Goal: Task Accomplishment & Management: Complete application form

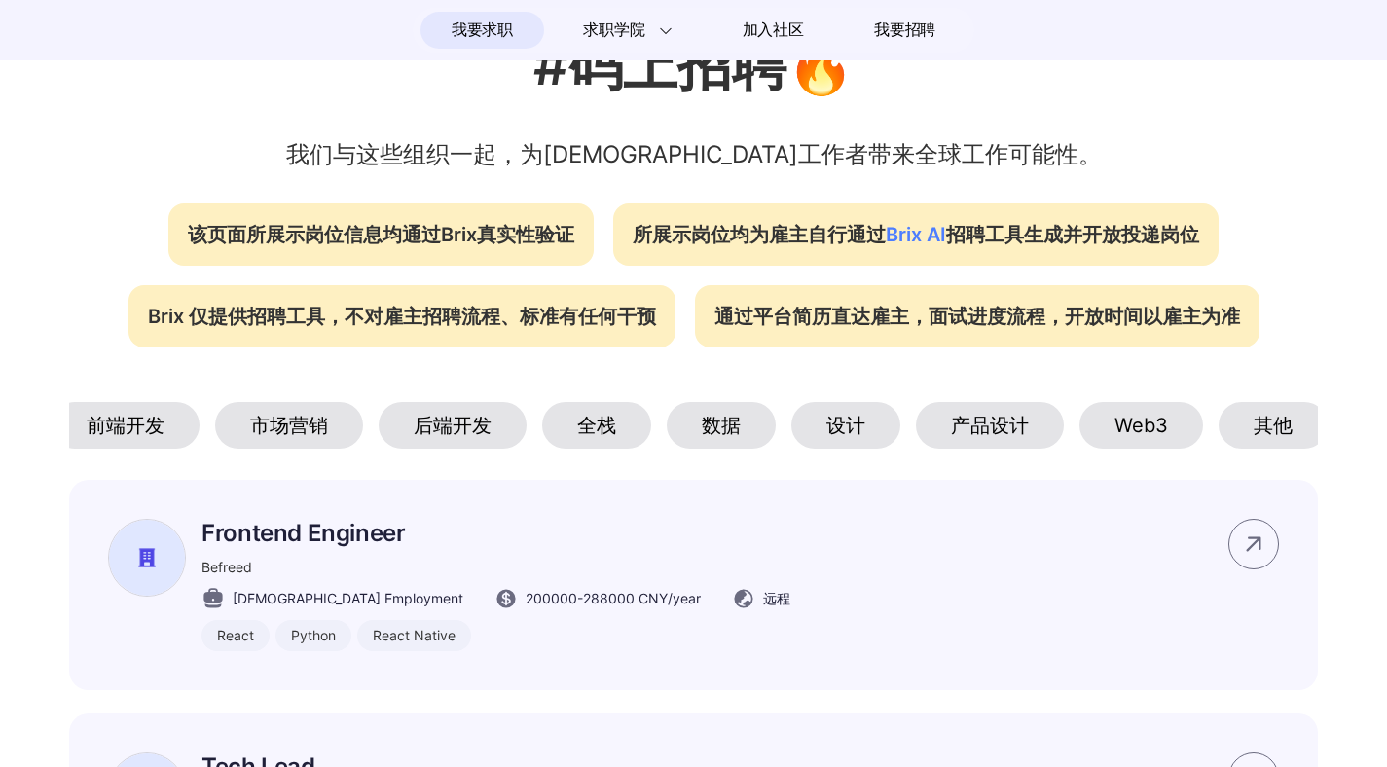
scroll to position [0, 401]
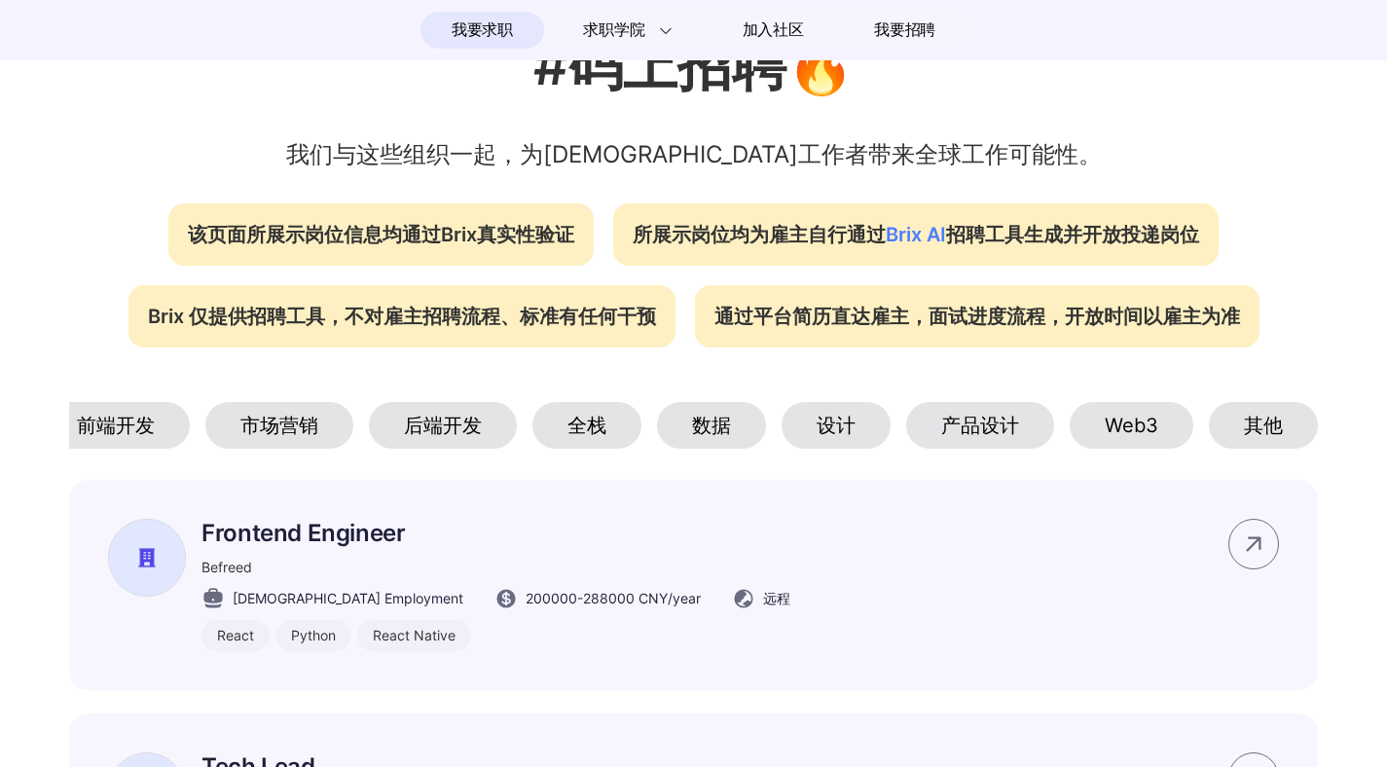
click at [1011, 431] on div "产品设计" at bounding box center [980, 425] width 148 height 47
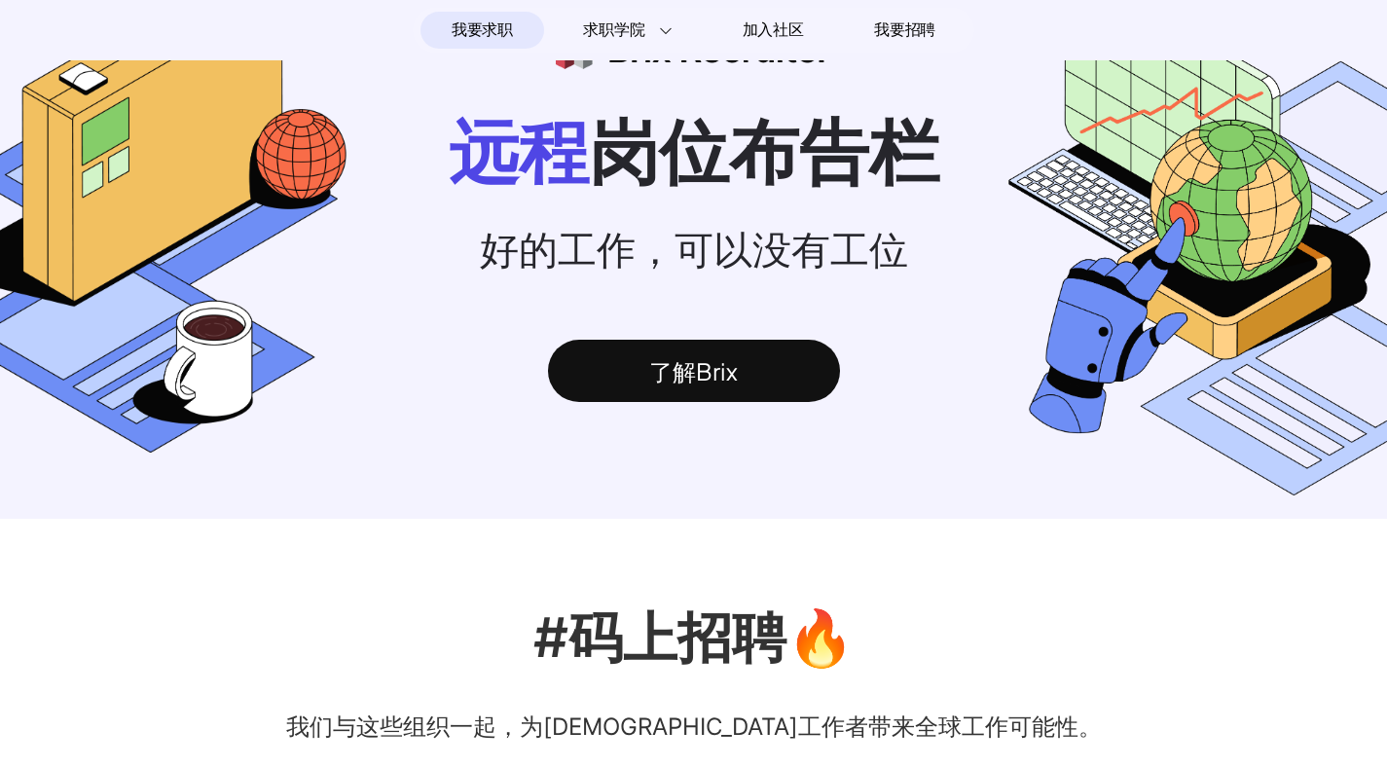
scroll to position [0, 0]
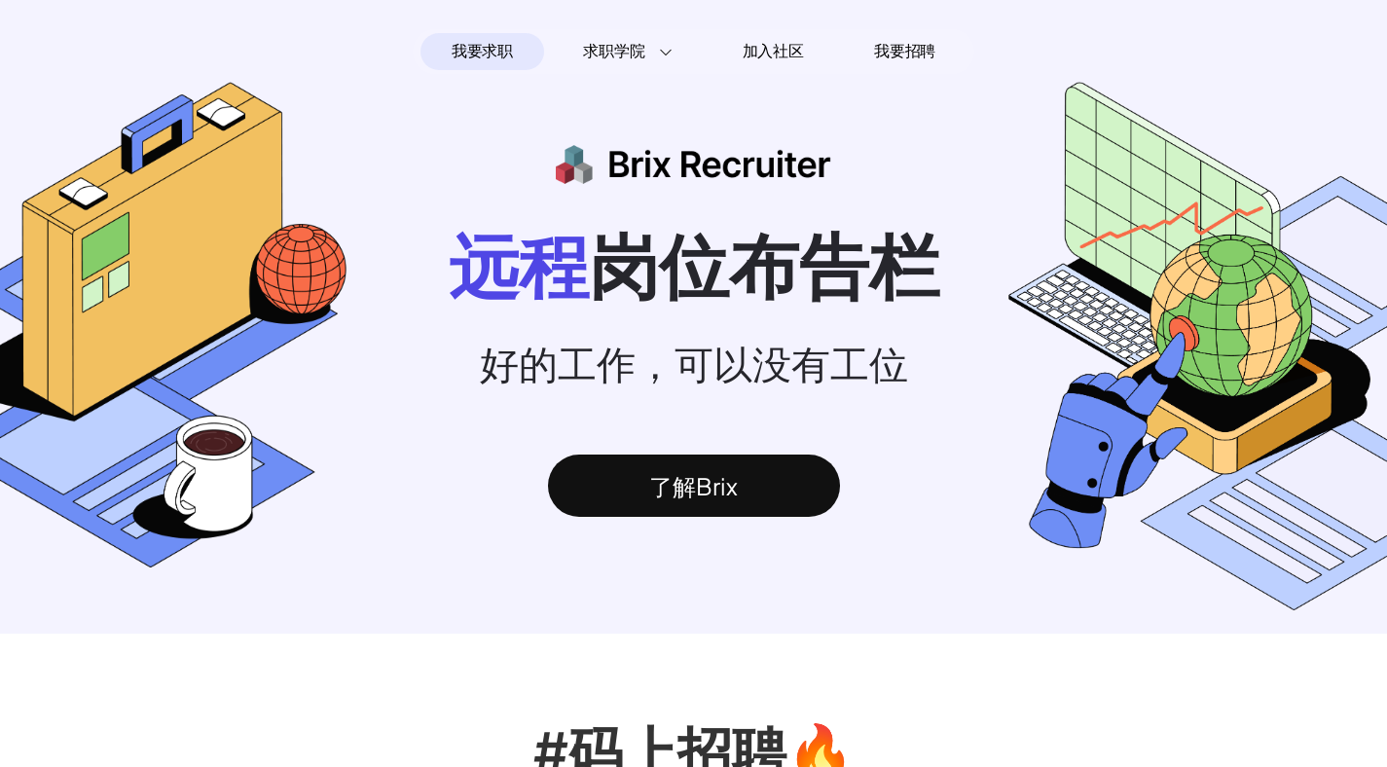
click at [503, 44] on span "我要求职" at bounding box center [482, 51] width 61 height 31
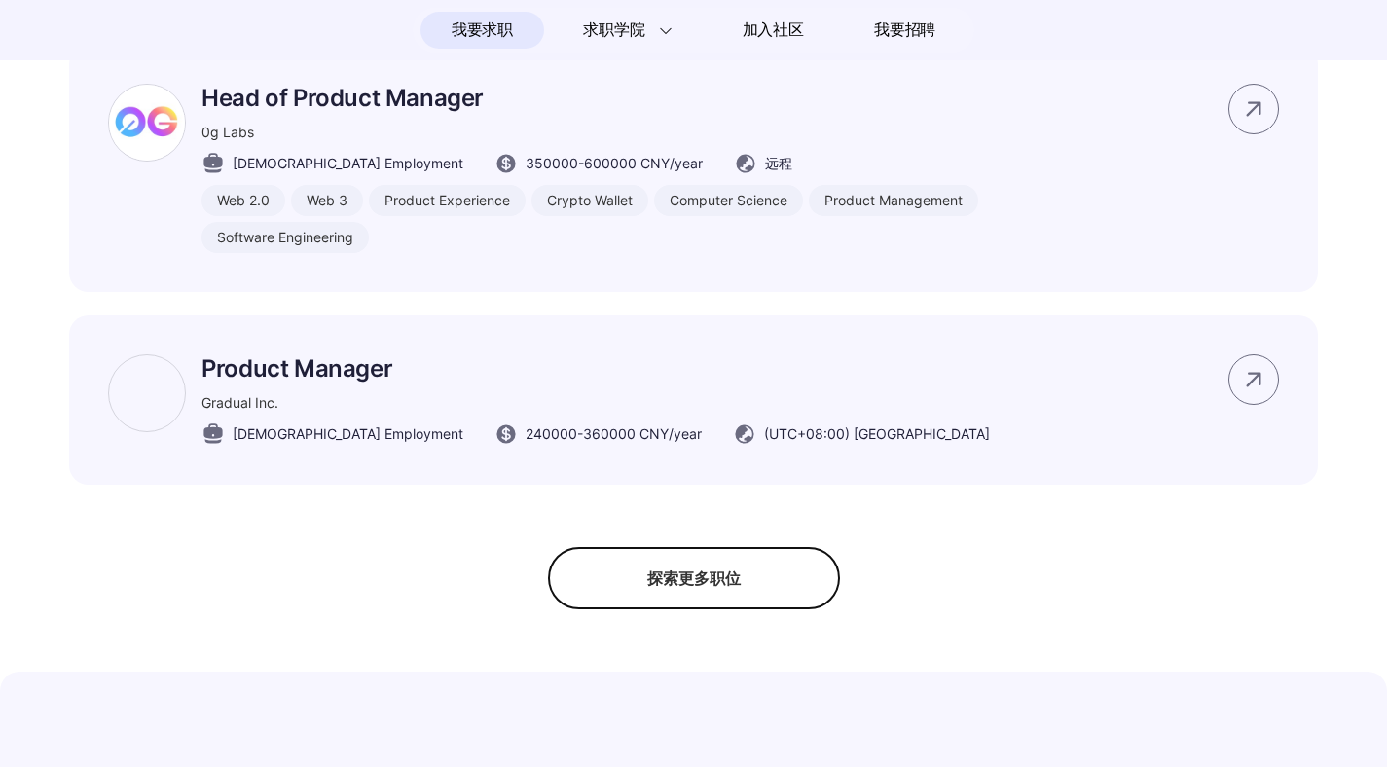
scroll to position [1525, 0]
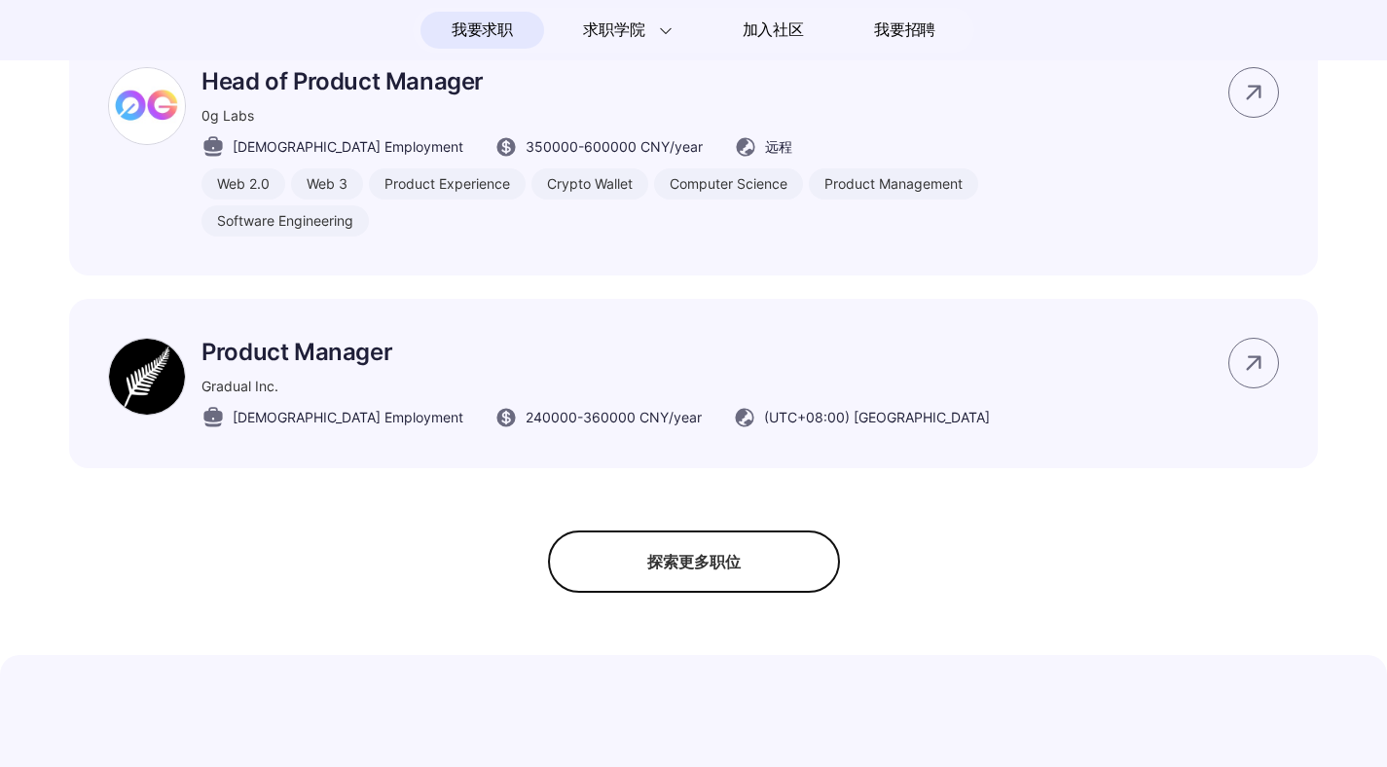
click at [722, 588] on div "探索更多职位" at bounding box center [694, 562] width 292 height 62
click at [691, 592] on div "隐藏更多职位" at bounding box center [694, 562] width 292 height 62
click at [691, 592] on div "探索更多职位" at bounding box center [694, 562] width 292 height 62
click at [691, 592] on div "隐藏更多职位" at bounding box center [694, 562] width 292 height 62
click at [691, 592] on div "探索更多职位" at bounding box center [694, 562] width 292 height 62
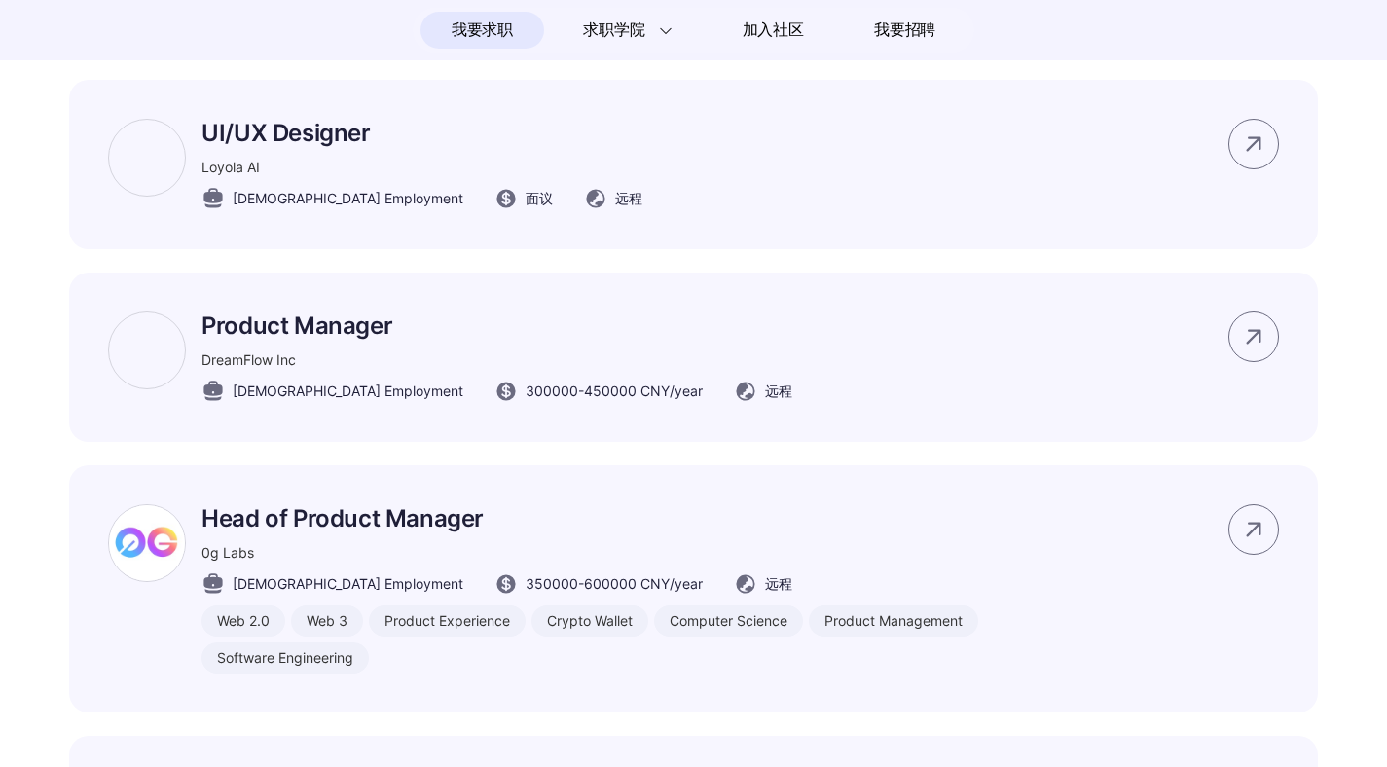
scroll to position [885, 0]
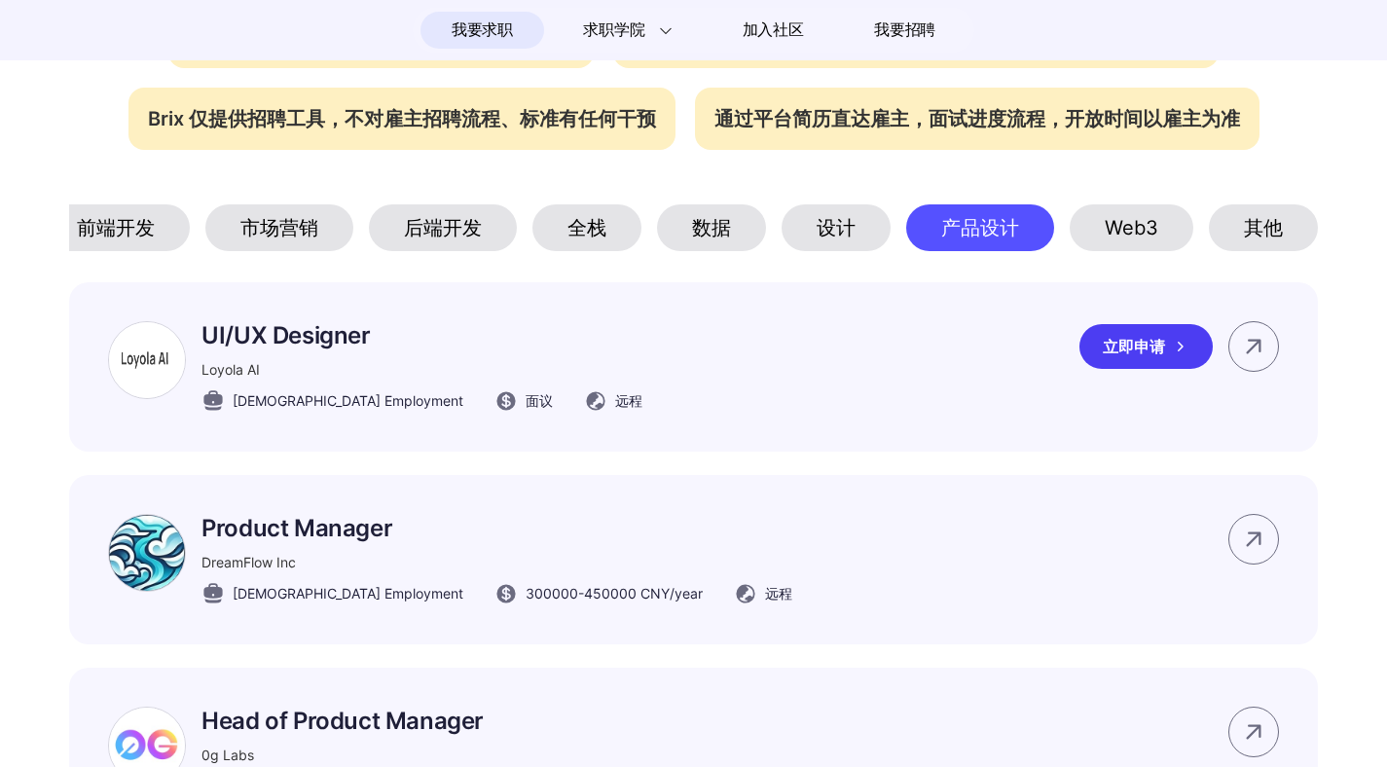
click at [757, 397] on div "UI/UX Designer Loyola AI Full-time Employment 面议 远程 立即申请" at bounding box center [693, 366] width 1249 height 169
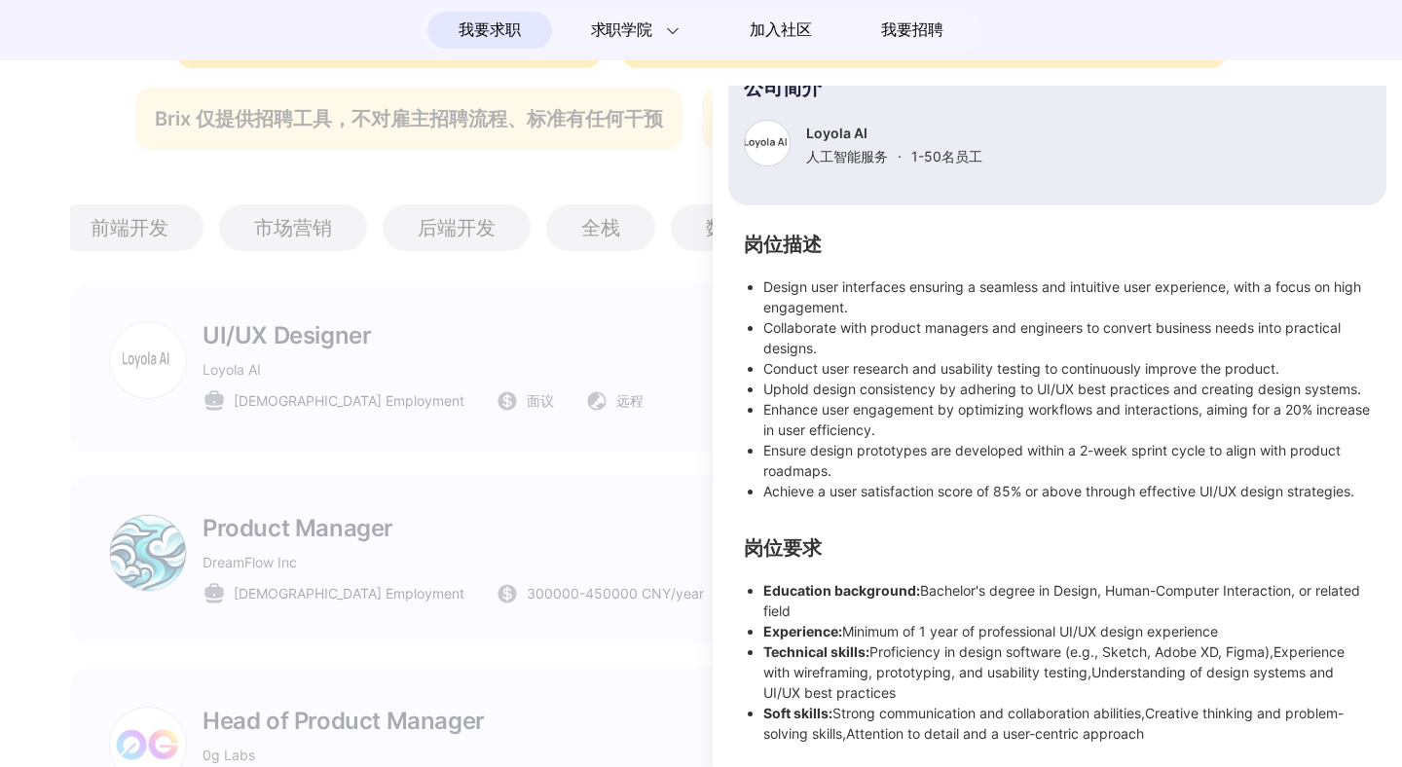
scroll to position [81, 0]
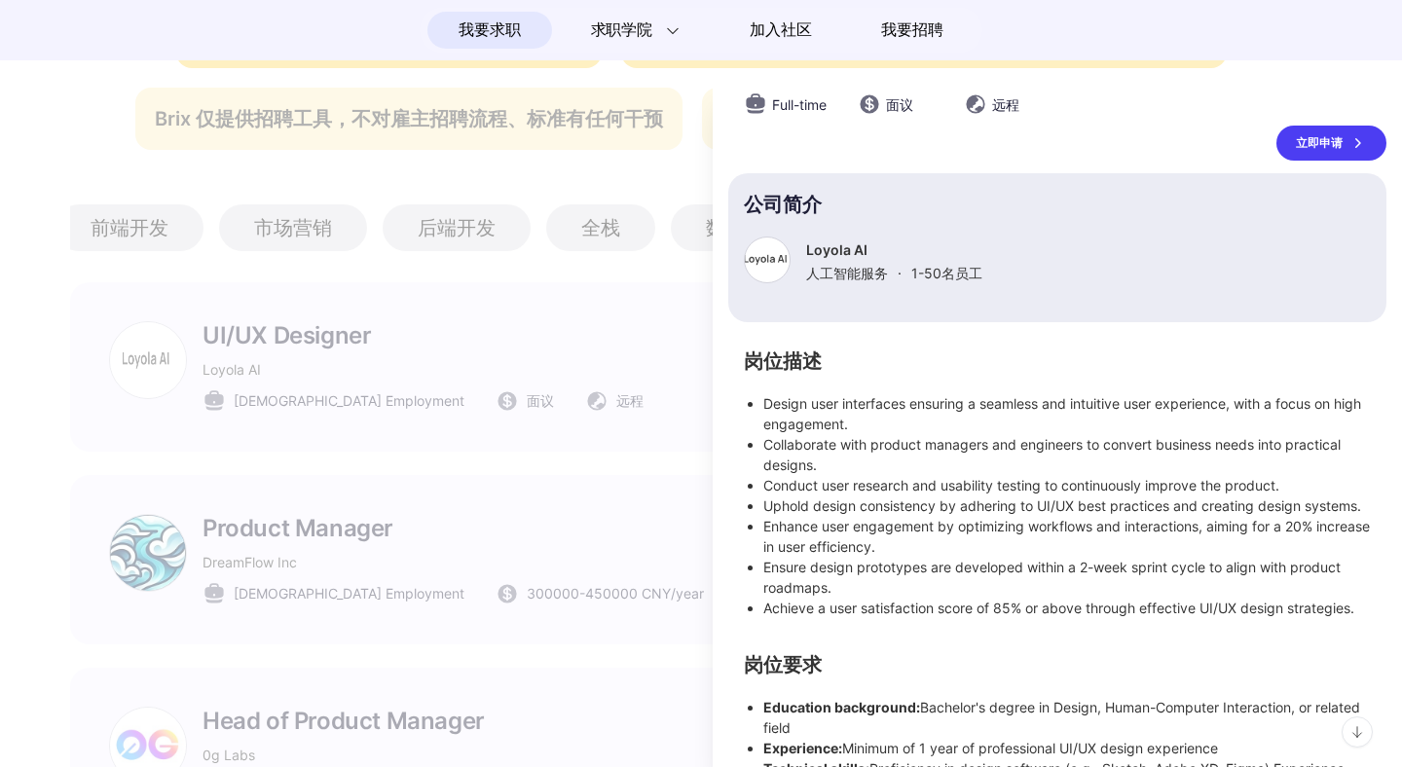
click at [1315, 141] on div "立即申请" at bounding box center [1331, 143] width 110 height 35
click at [567, 321] on div at bounding box center [701, 426] width 1402 height 681
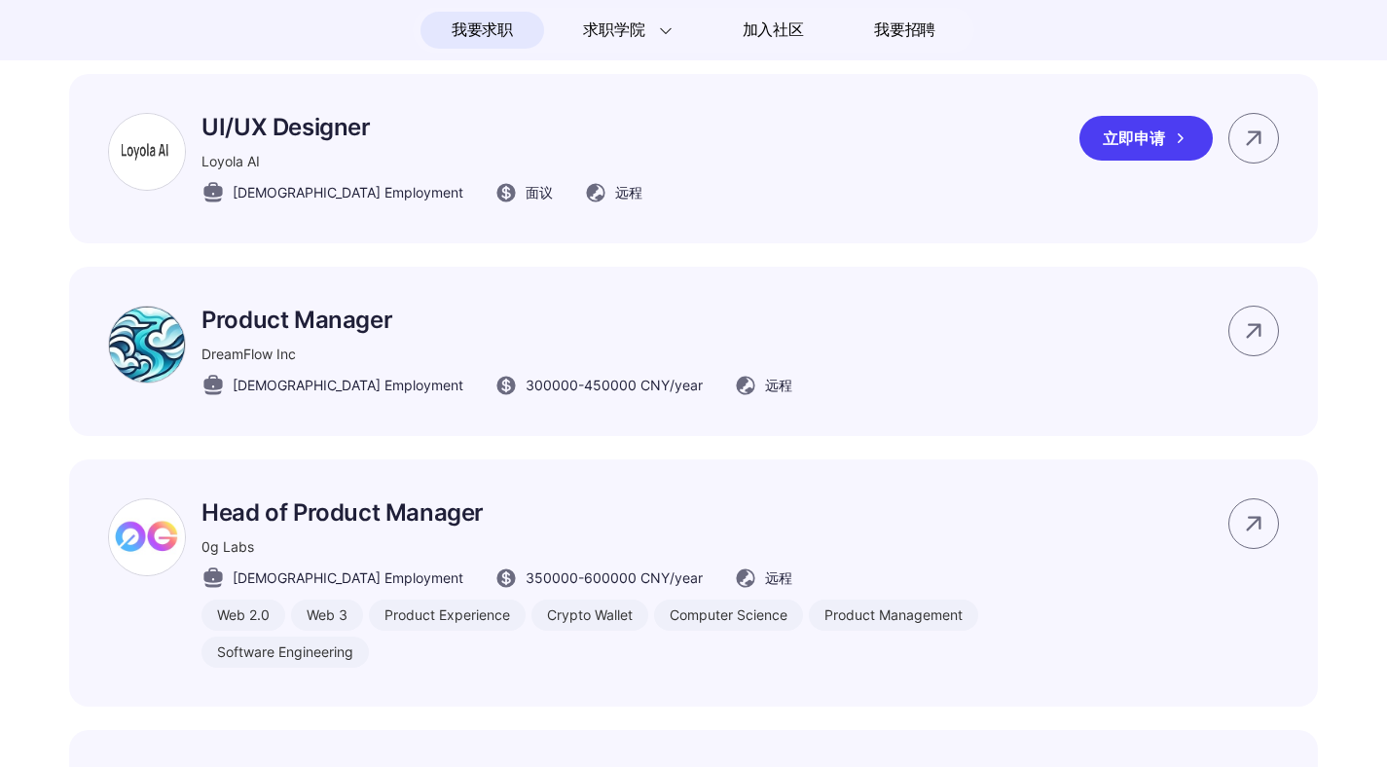
scroll to position [1097, 0]
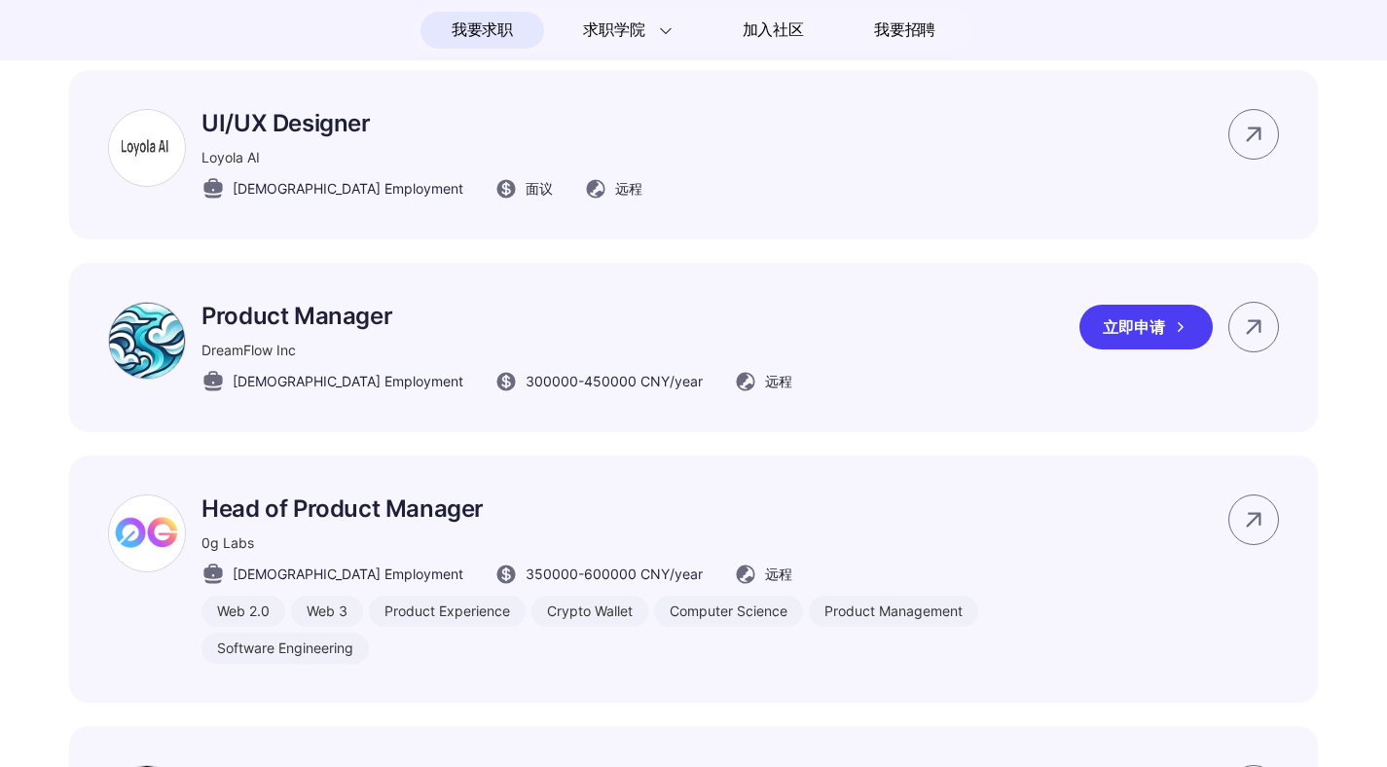
click at [1163, 349] on div "立即申请" at bounding box center [1146, 327] width 133 height 45
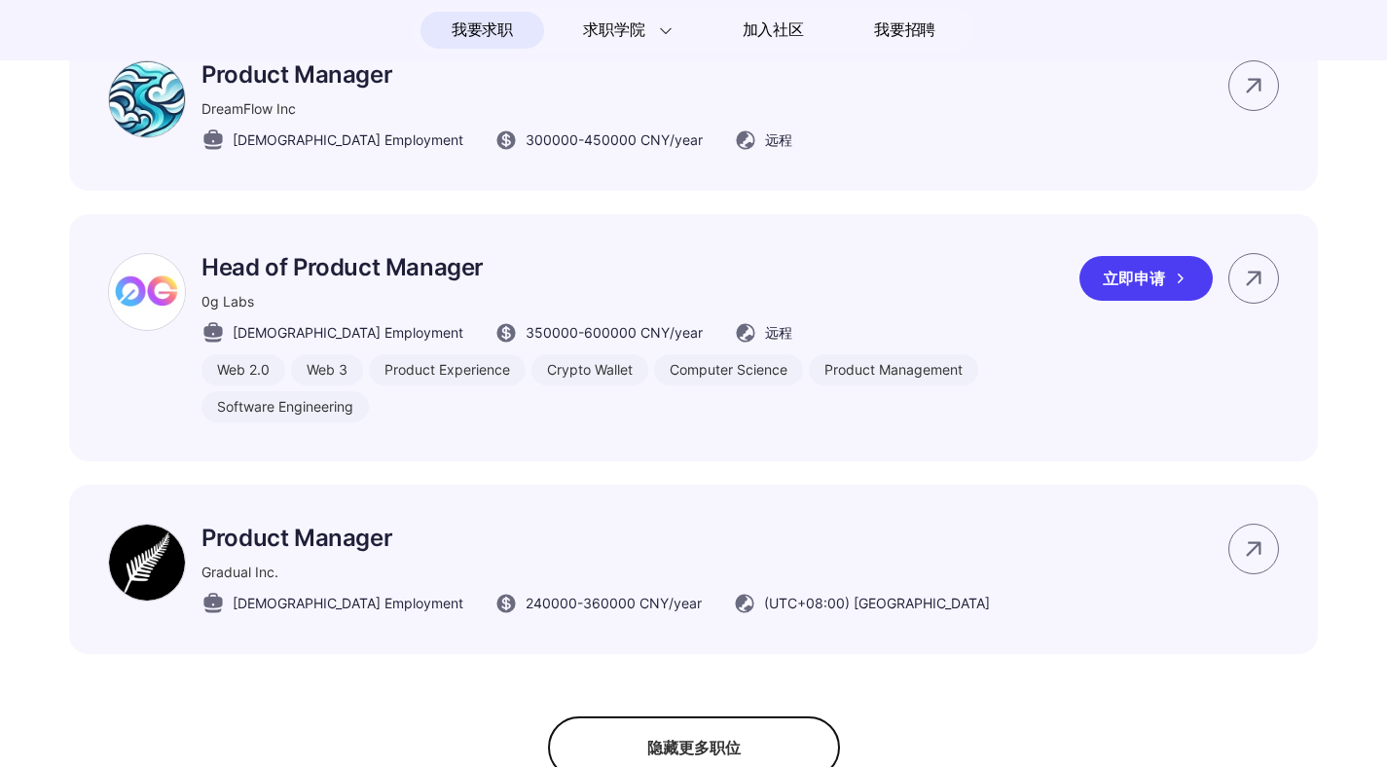
scroll to position [1340, 0]
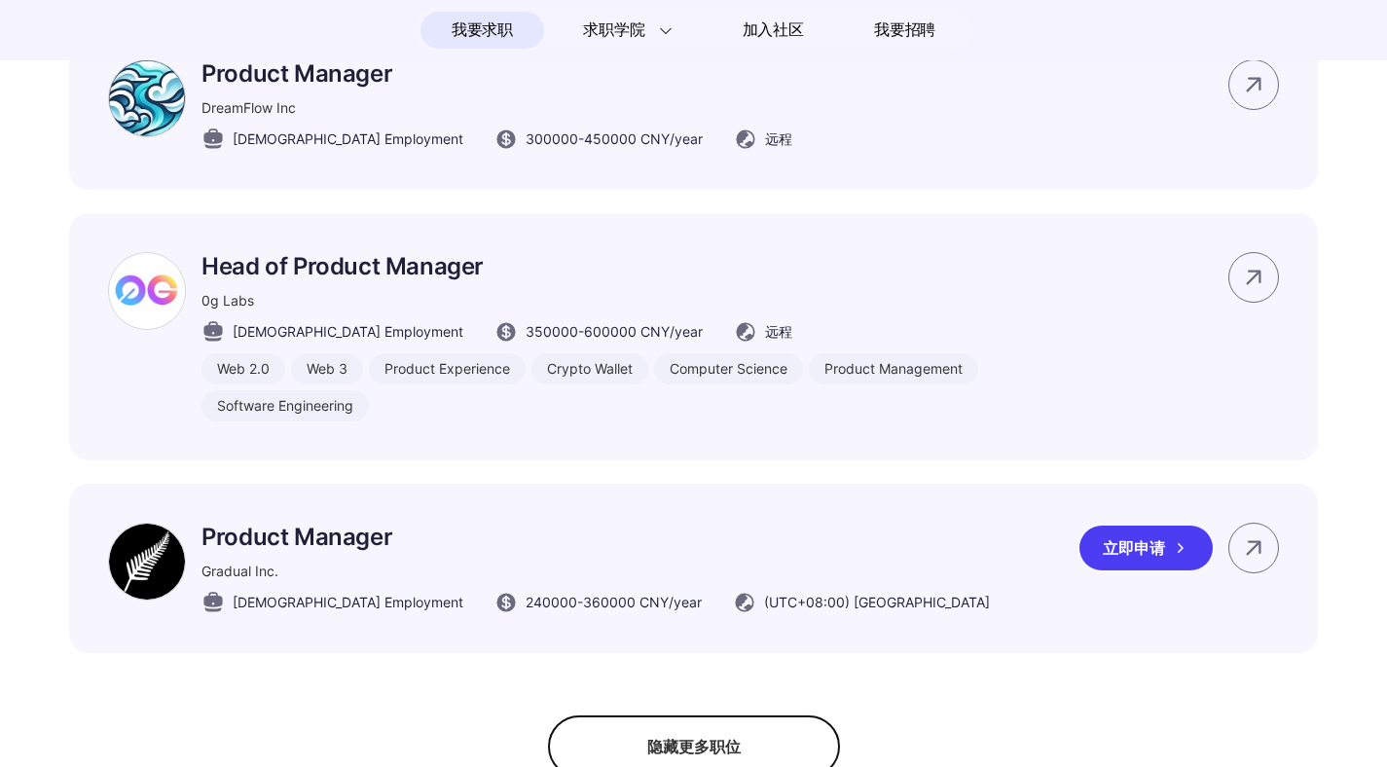
click at [952, 596] on div "Product Manager Gradual Inc. Full-time Employment 240000 - 360000 CNY /year (UT…" at bounding box center [693, 568] width 1249 height 169
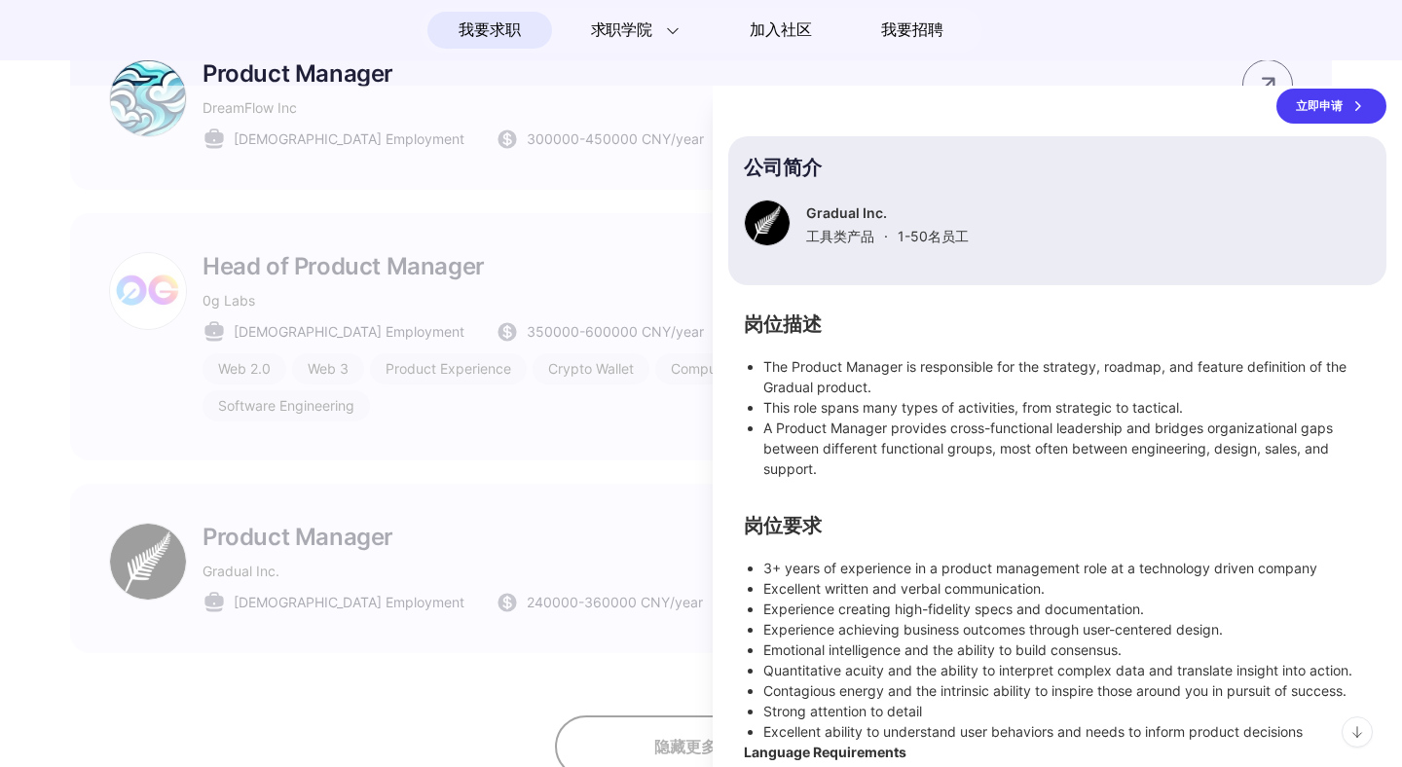
scroll to position [0, 0]
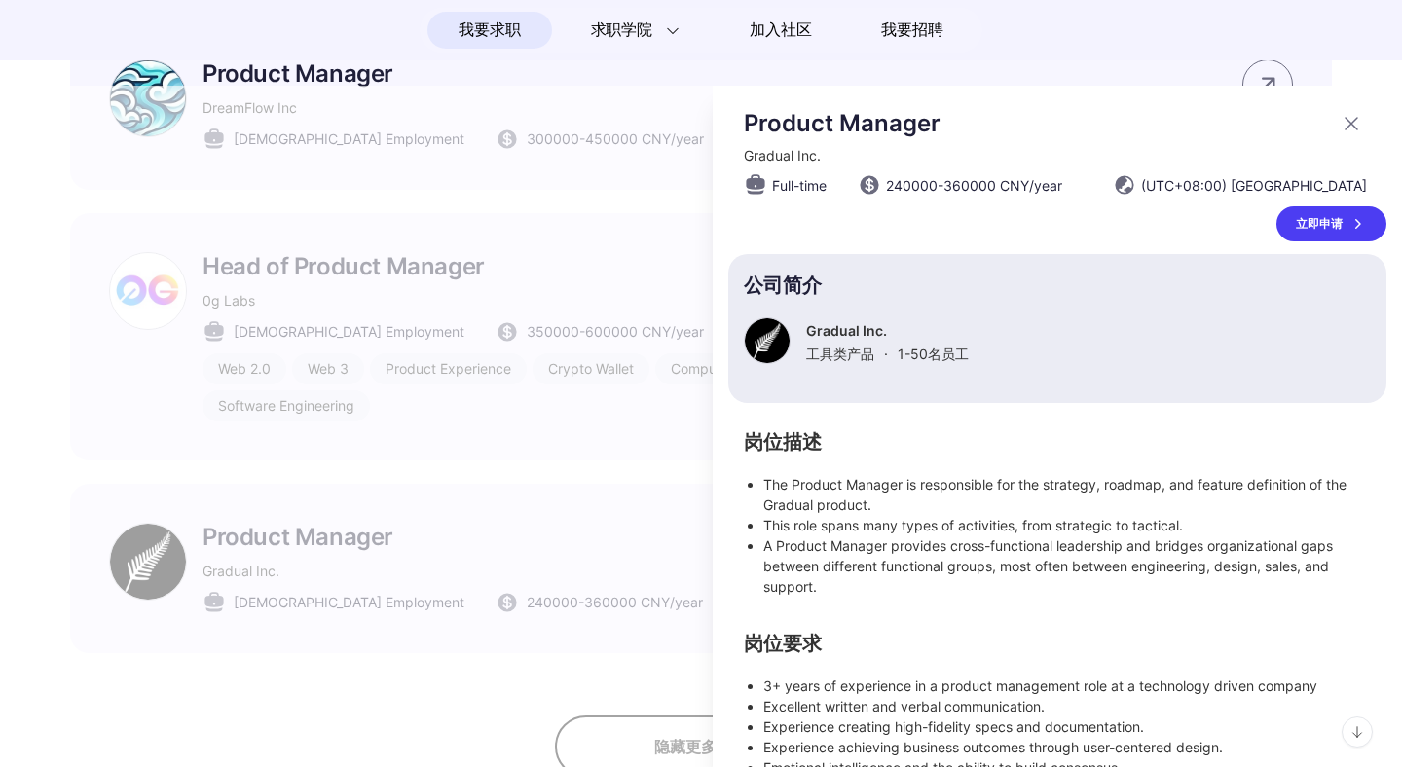
click at [1306, 216] on div "立即申请" at bounding box center [1331, 223] width 110 height 35
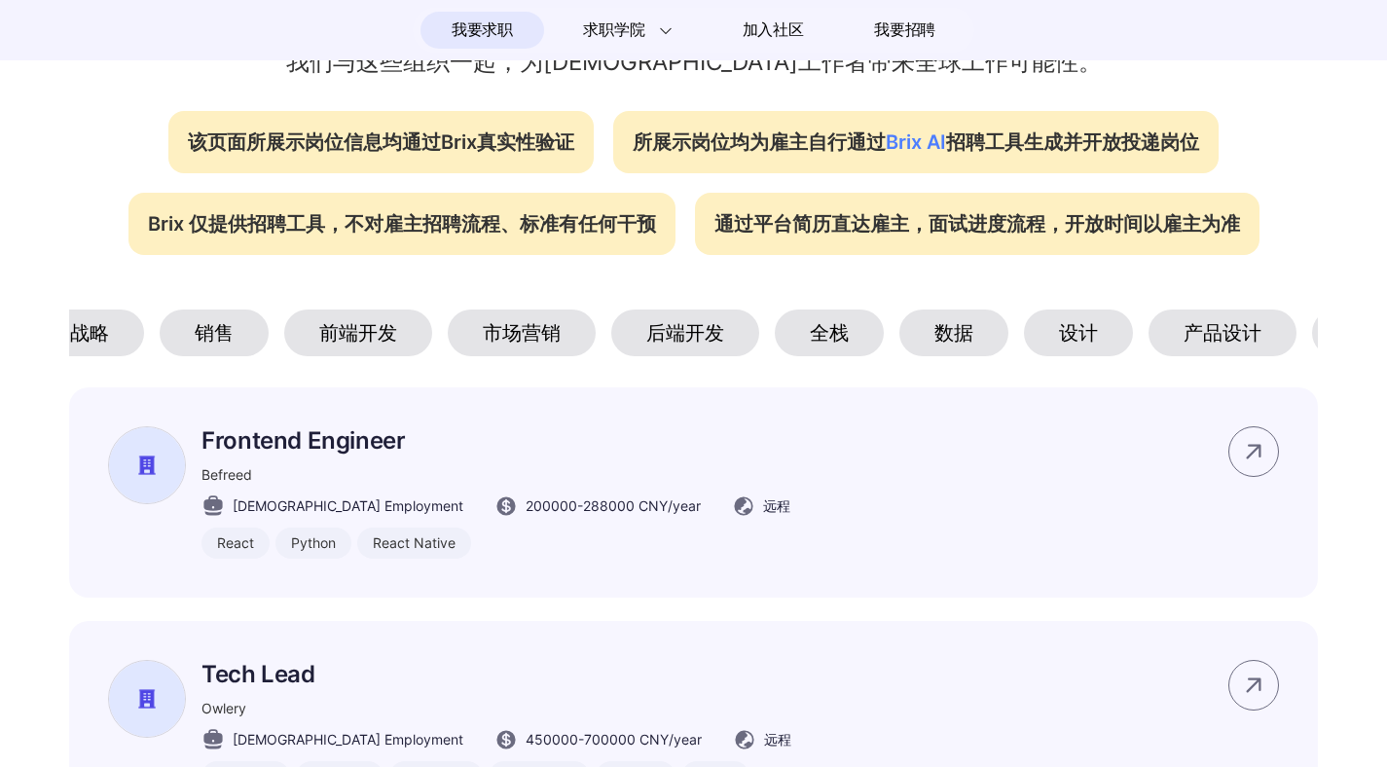
scroll to position [0, 401]
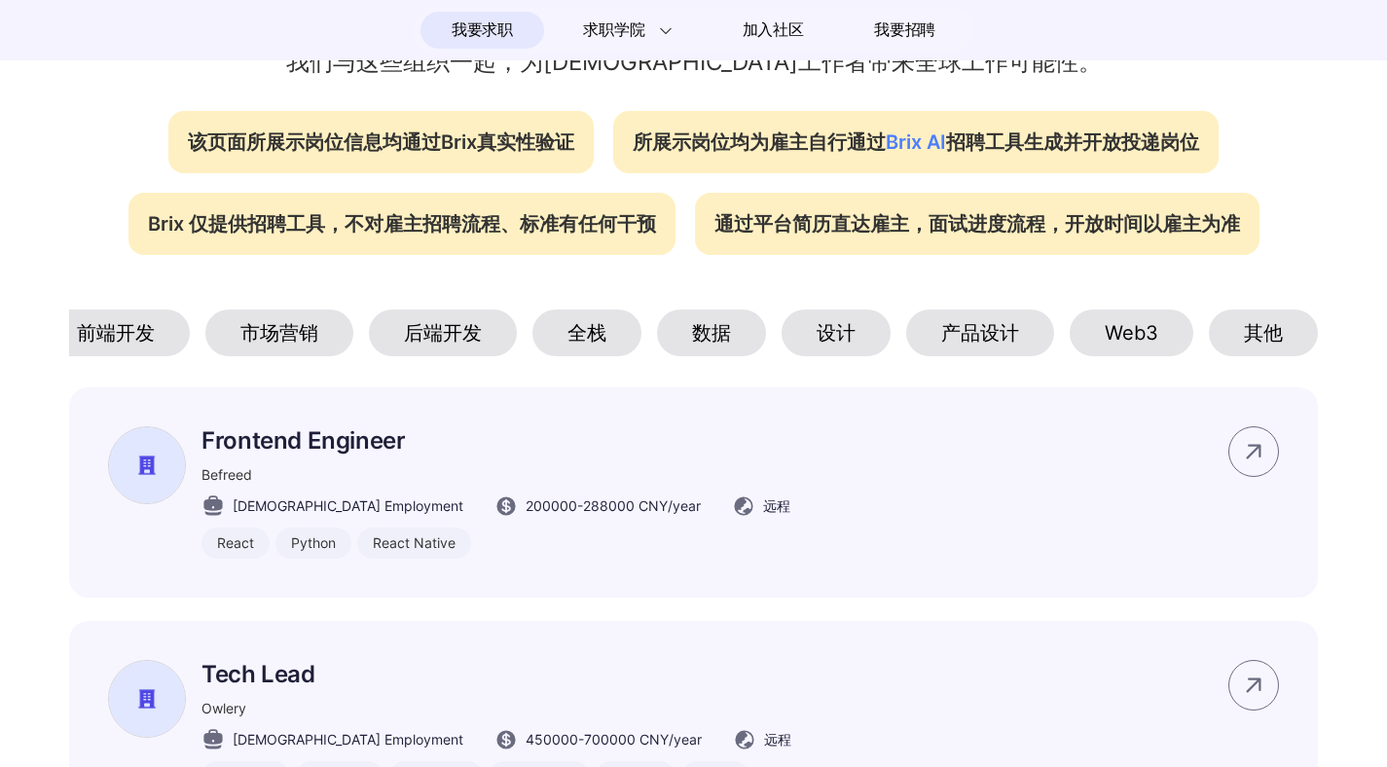
click at [847, 339] on div "设计" at bounding box center [836, 333] width 109 height 47
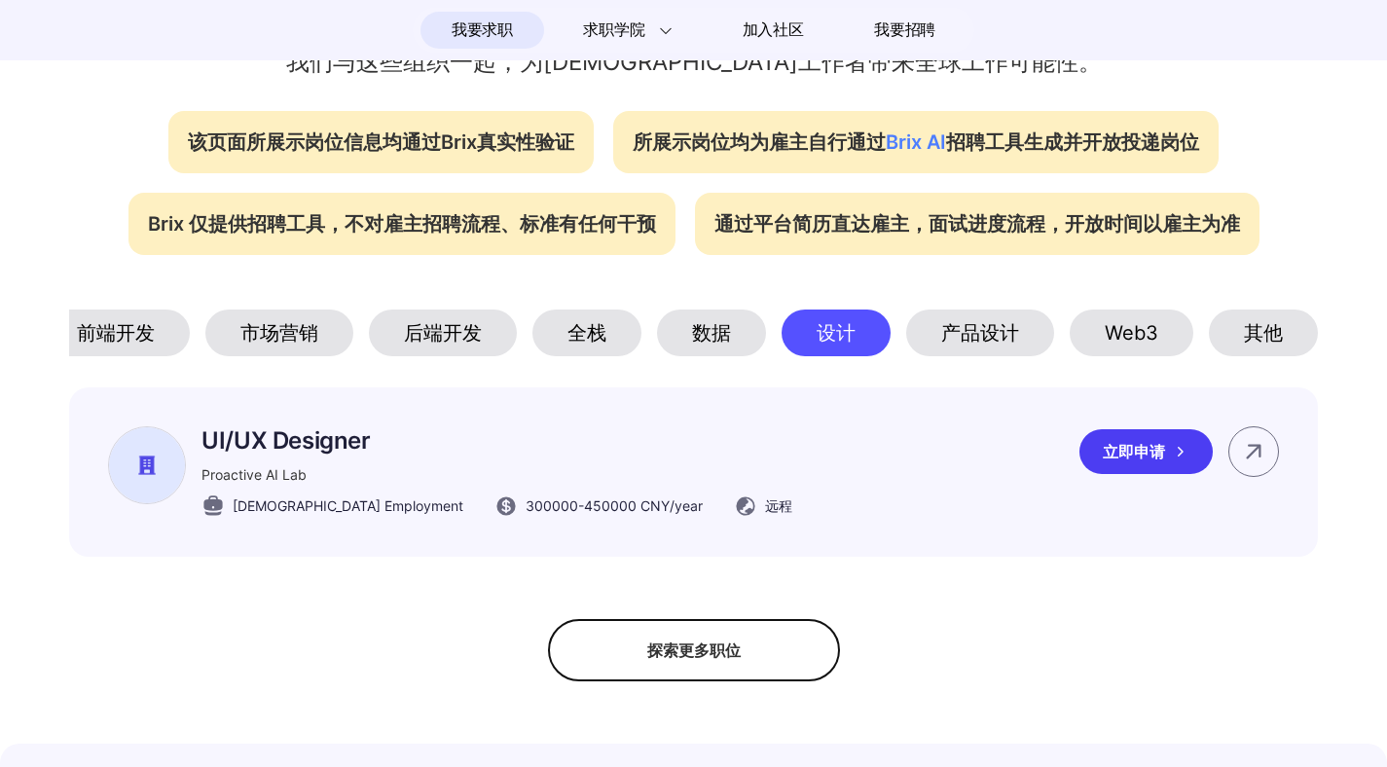
click at [853, 455] on div "UI/UX Designer Proactive AI Lab Full-time Employment 300000 - 450000 CNY /year …" at bounding box center [693, 471] width 1249 height 169
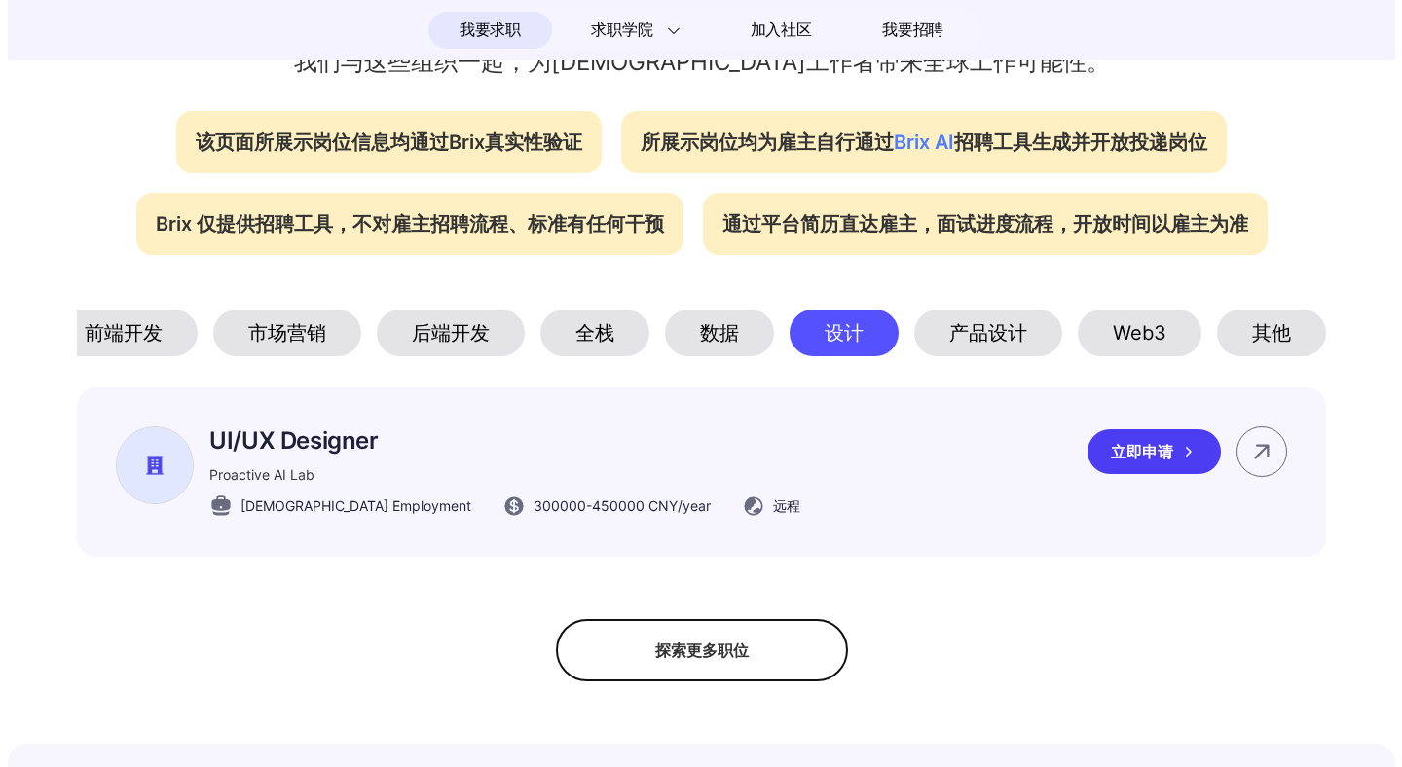
scroll to position [0, 388]
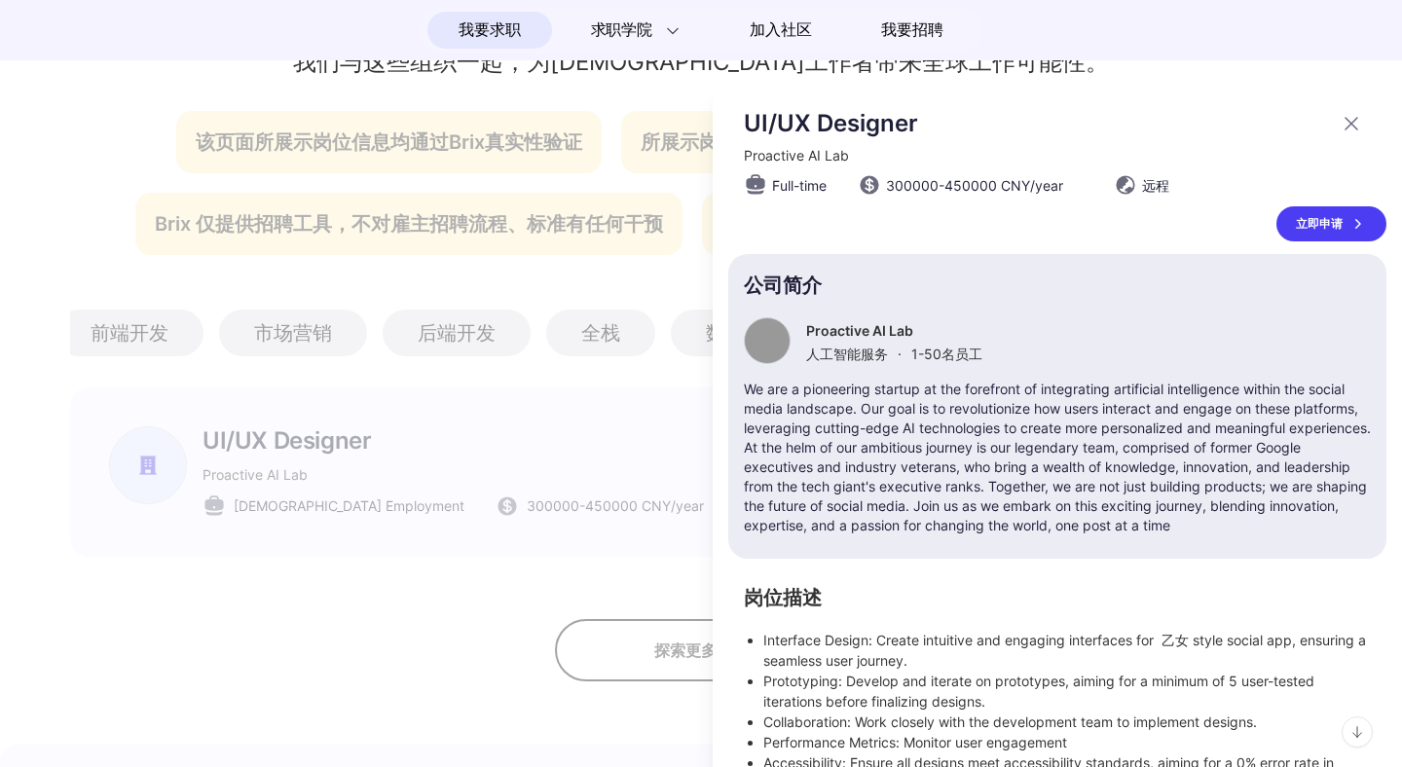
click at [1347, 224] on icon at bounding box center [1356, 223] width 19 height 19
click at [649, 392] on div at bounding box center [701, 426] width 1402 height 681
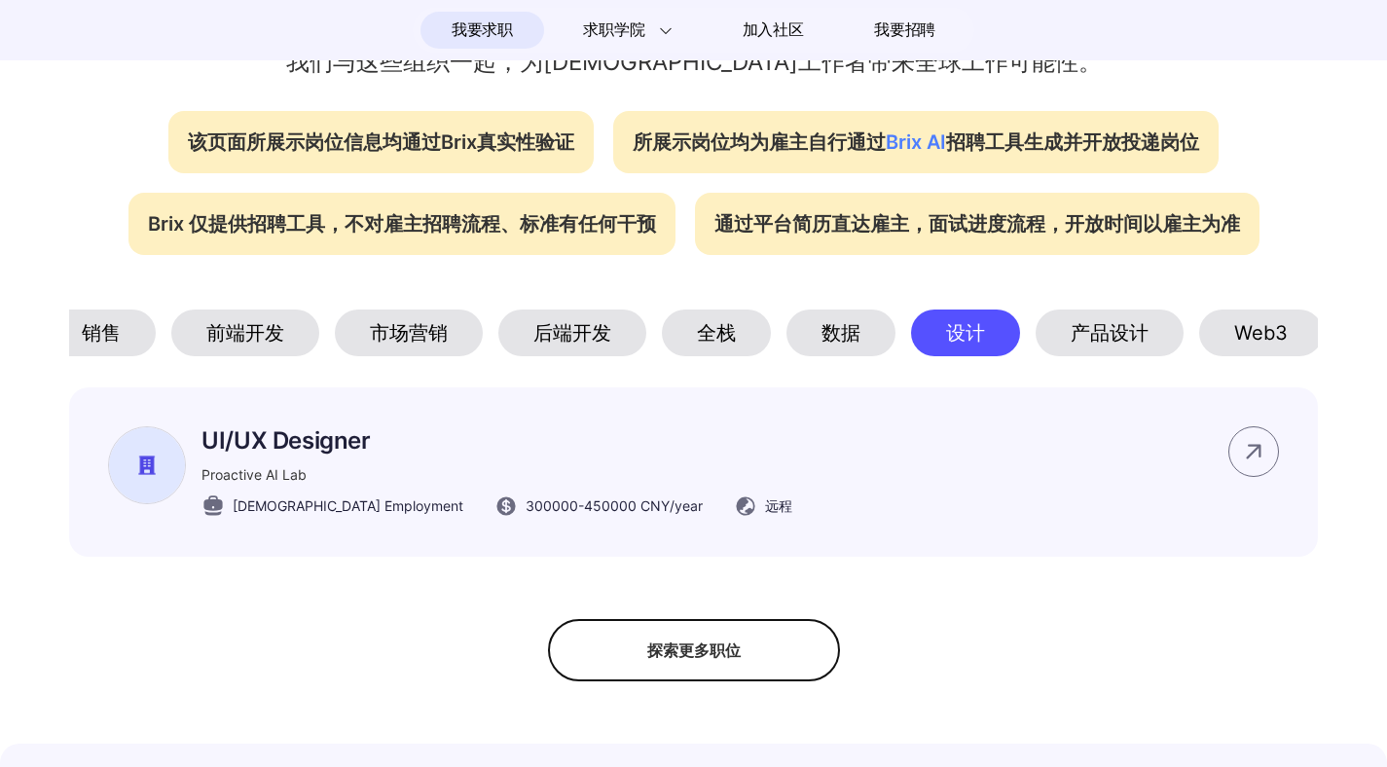
scroll to position [0, 0]
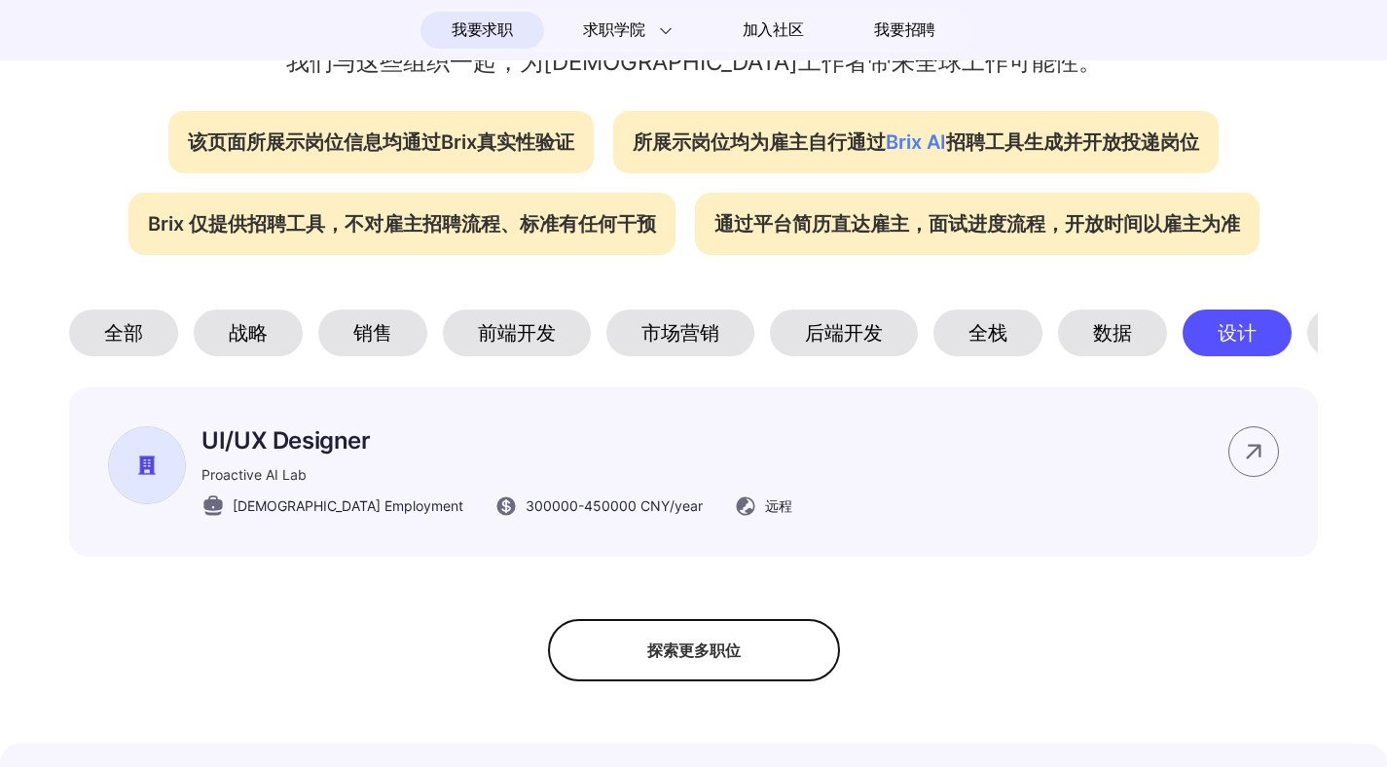
click at [699, 335] on div "市场营销" at bounding box center [681, 333] width 148 height 47
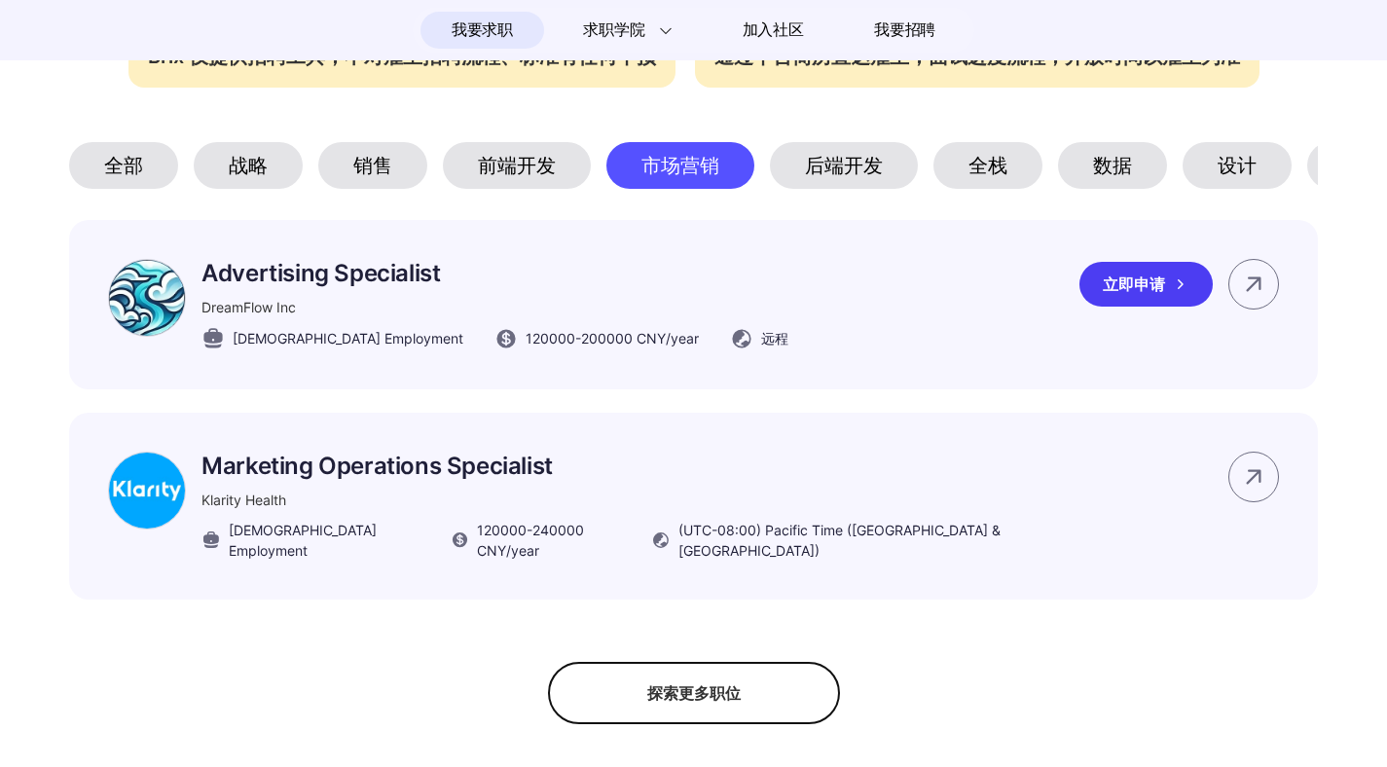
scroll to position [954, 0]
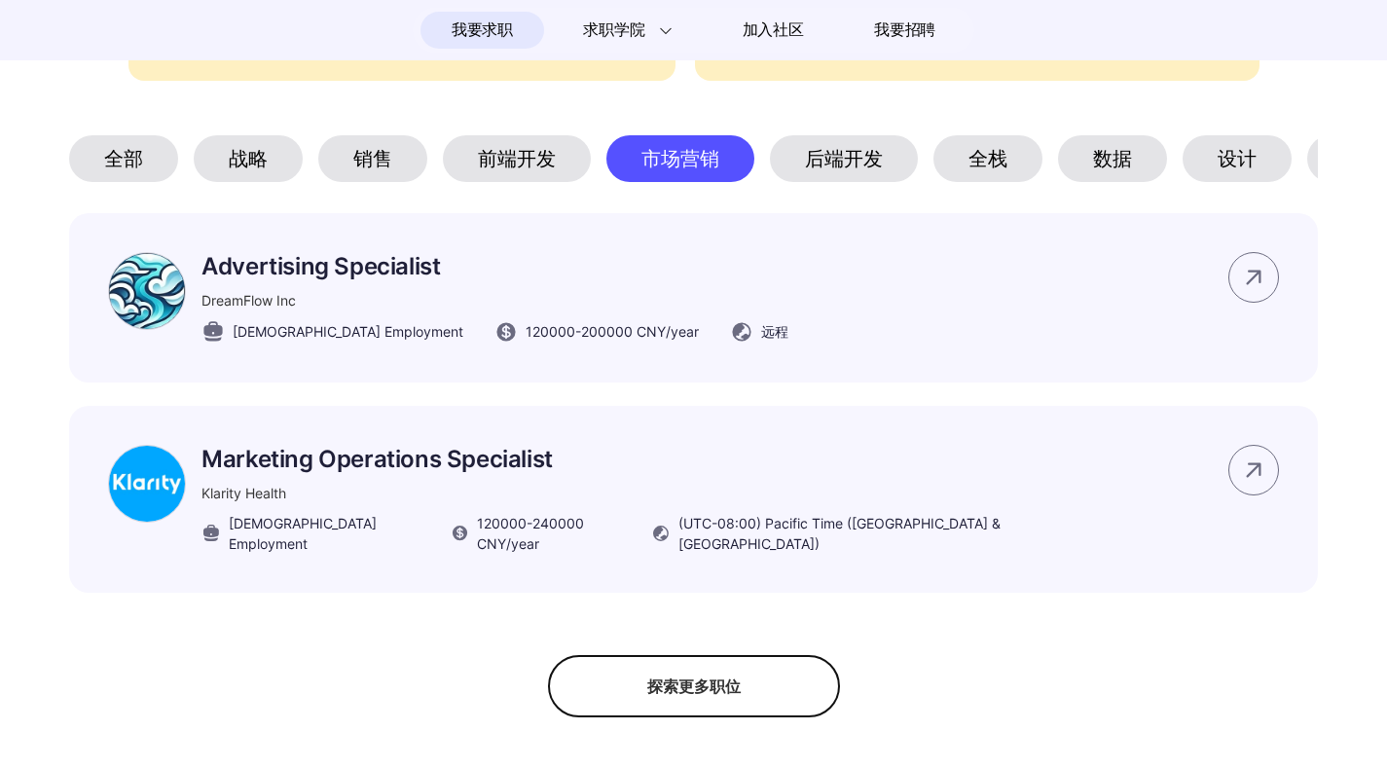
click at [136, 162] on div "全部" at bounding box center [123, 158] width 109 height 47
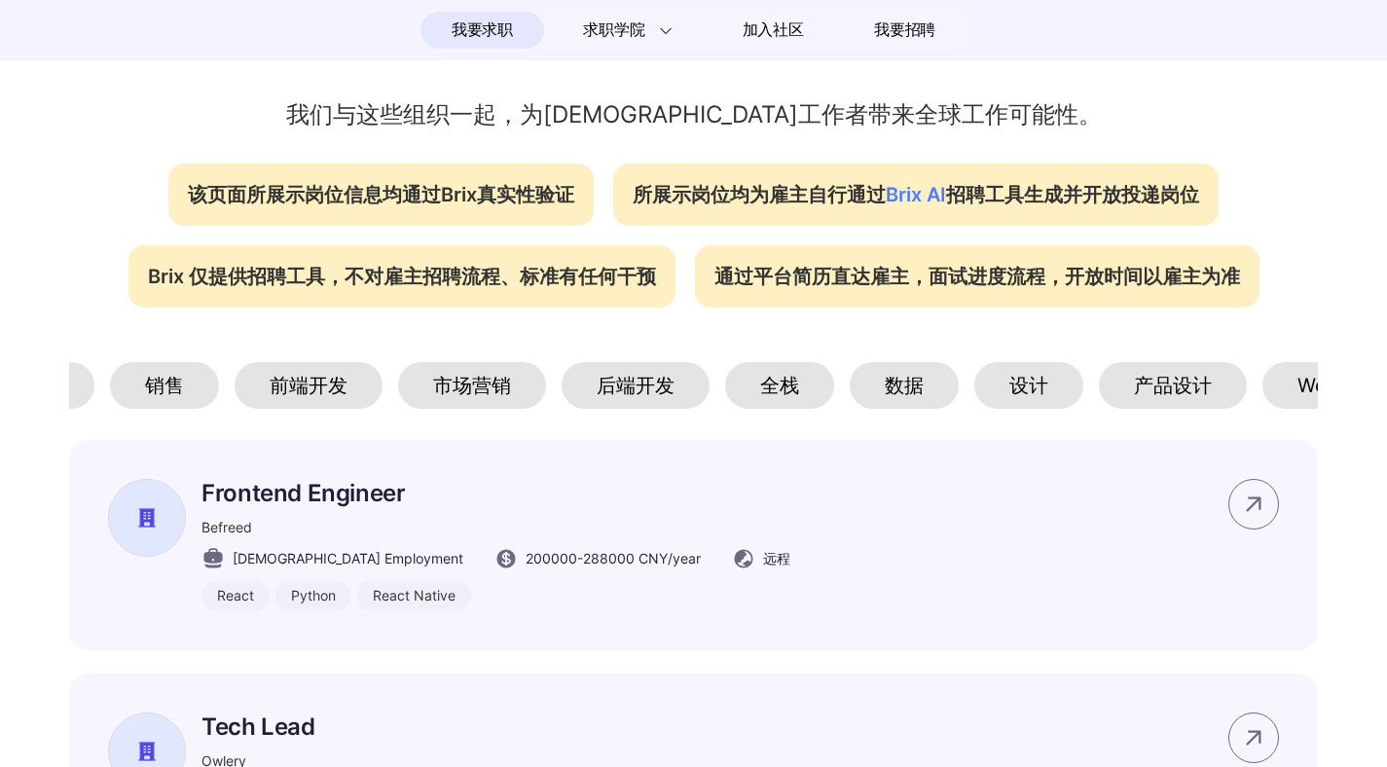
scroll to position [0, 401]
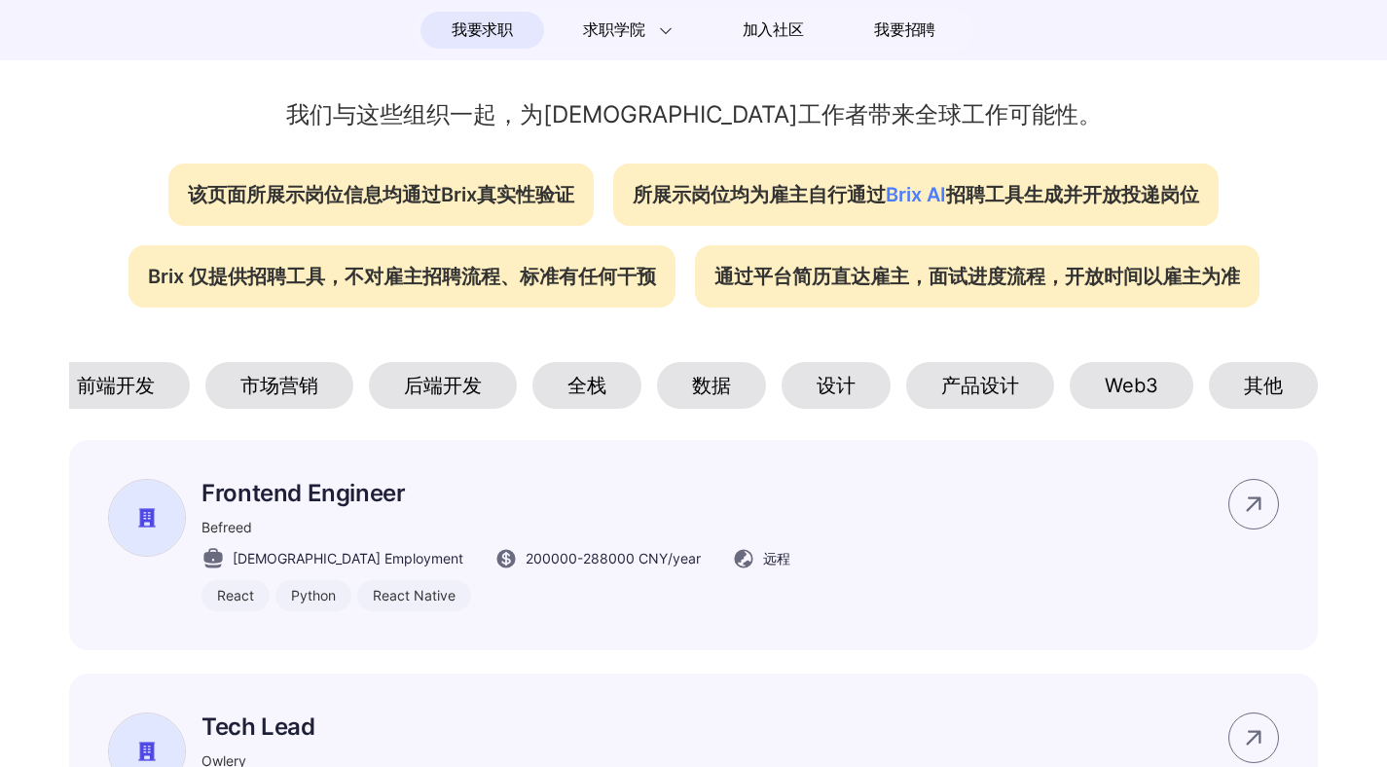
click at [1273, 379] on div "其他" at bounding box center [1263, 385] width 109 height 47
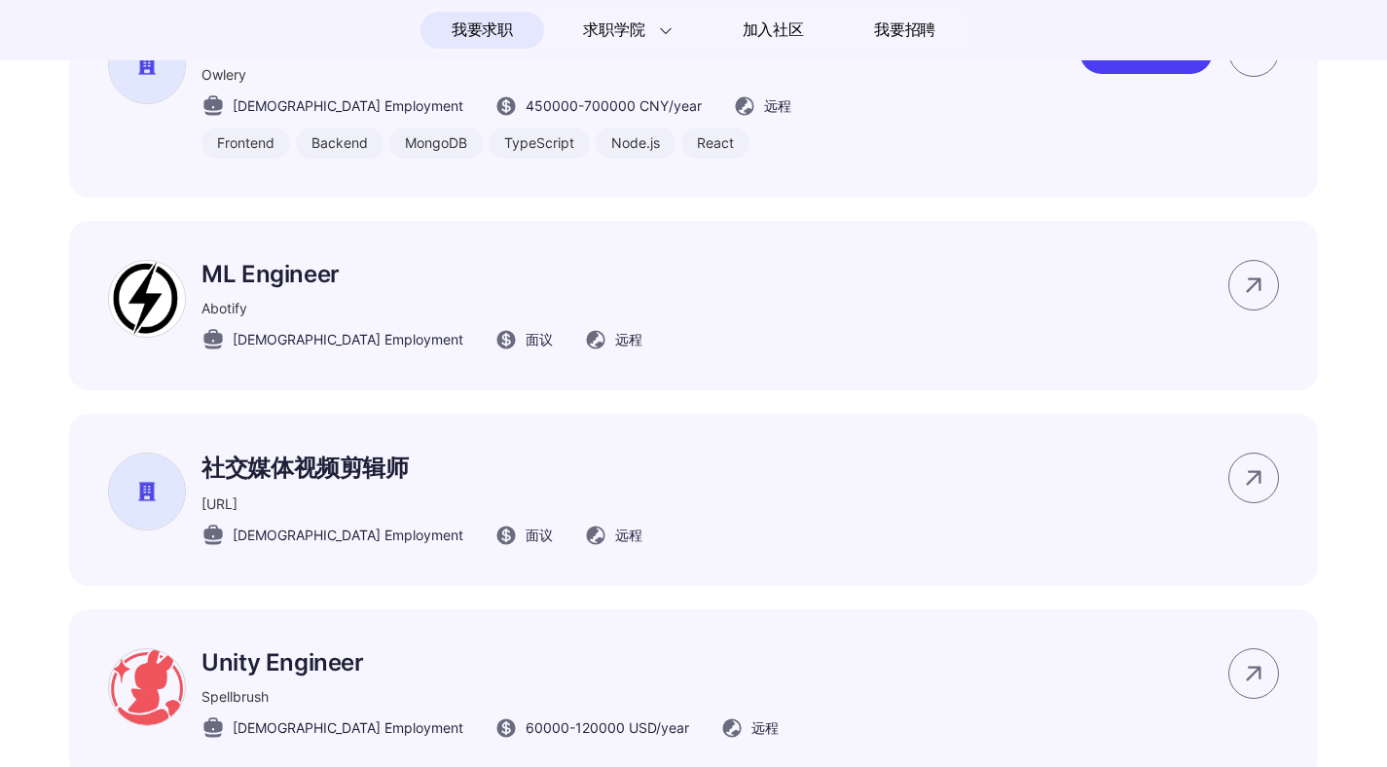
scroll to position [1373, 0]
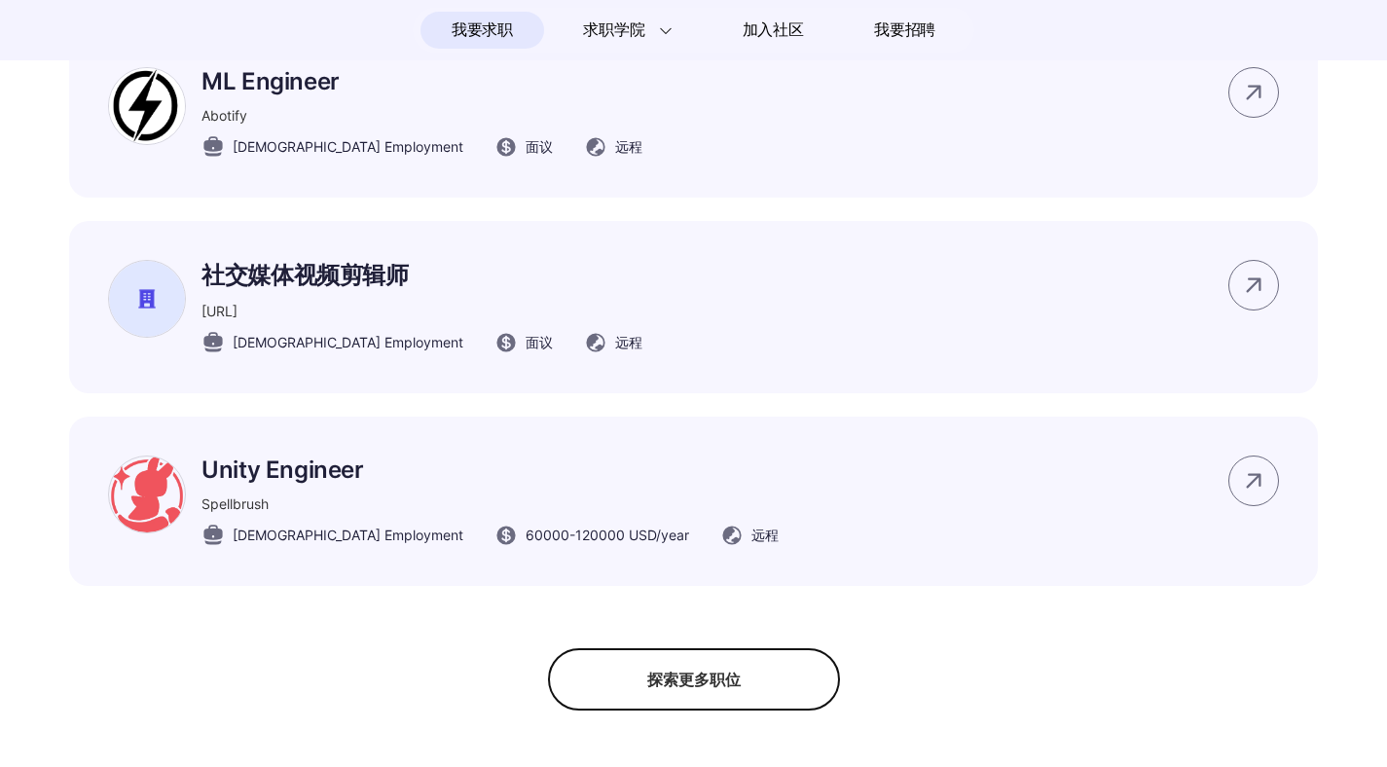
click at [789, 691] on div "探索更多职位" at bounding box center [694, 679] width 292 height 62
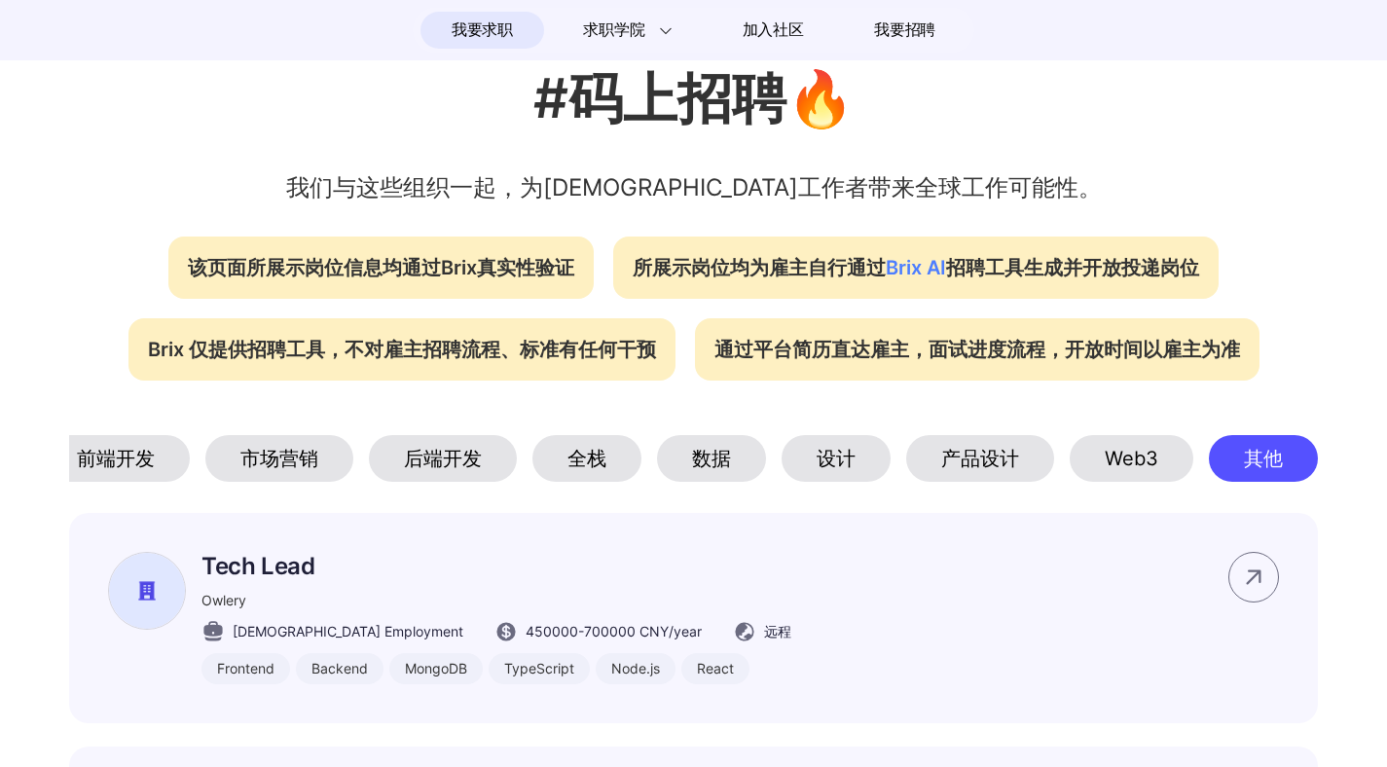
scroll to position [659, 0]
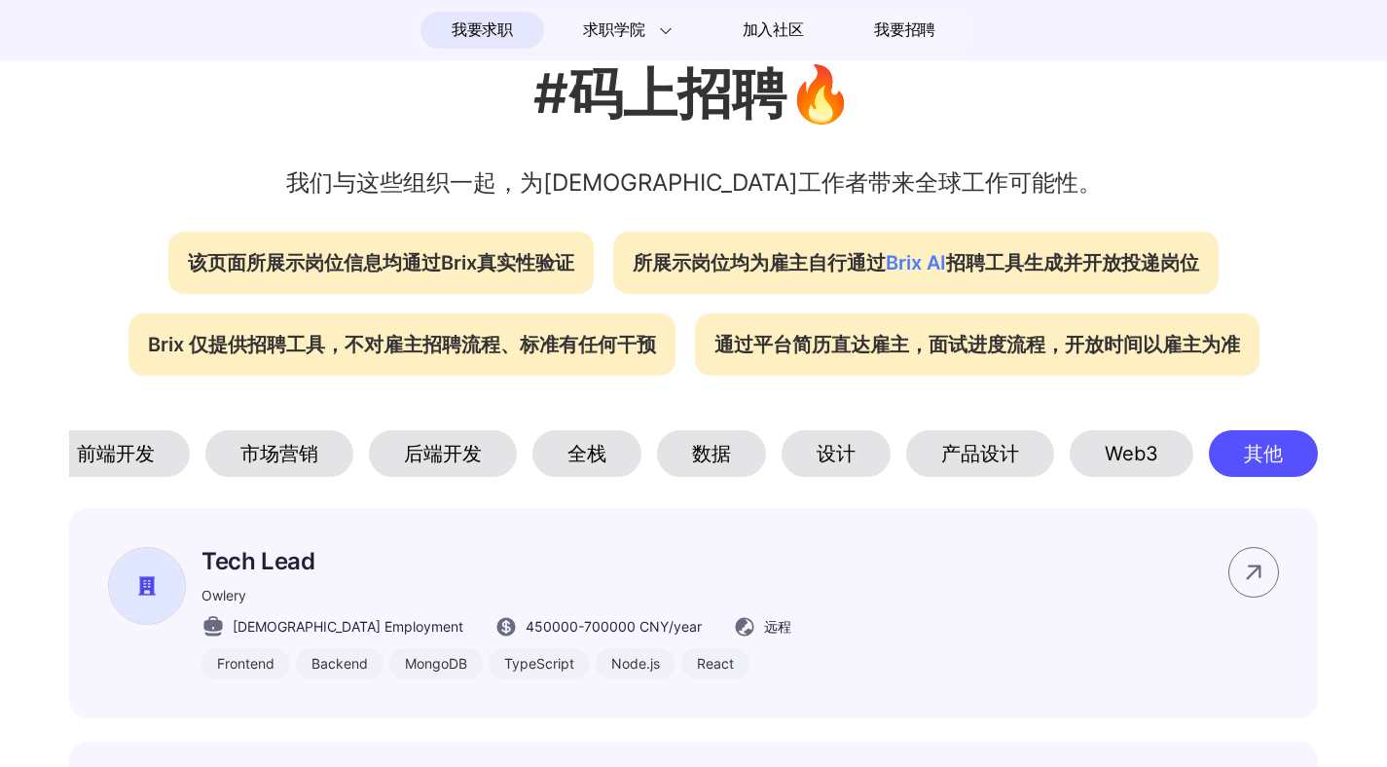
click at [842, 454] on div "设计" at bounding box center [836, 453] width 109 height 47
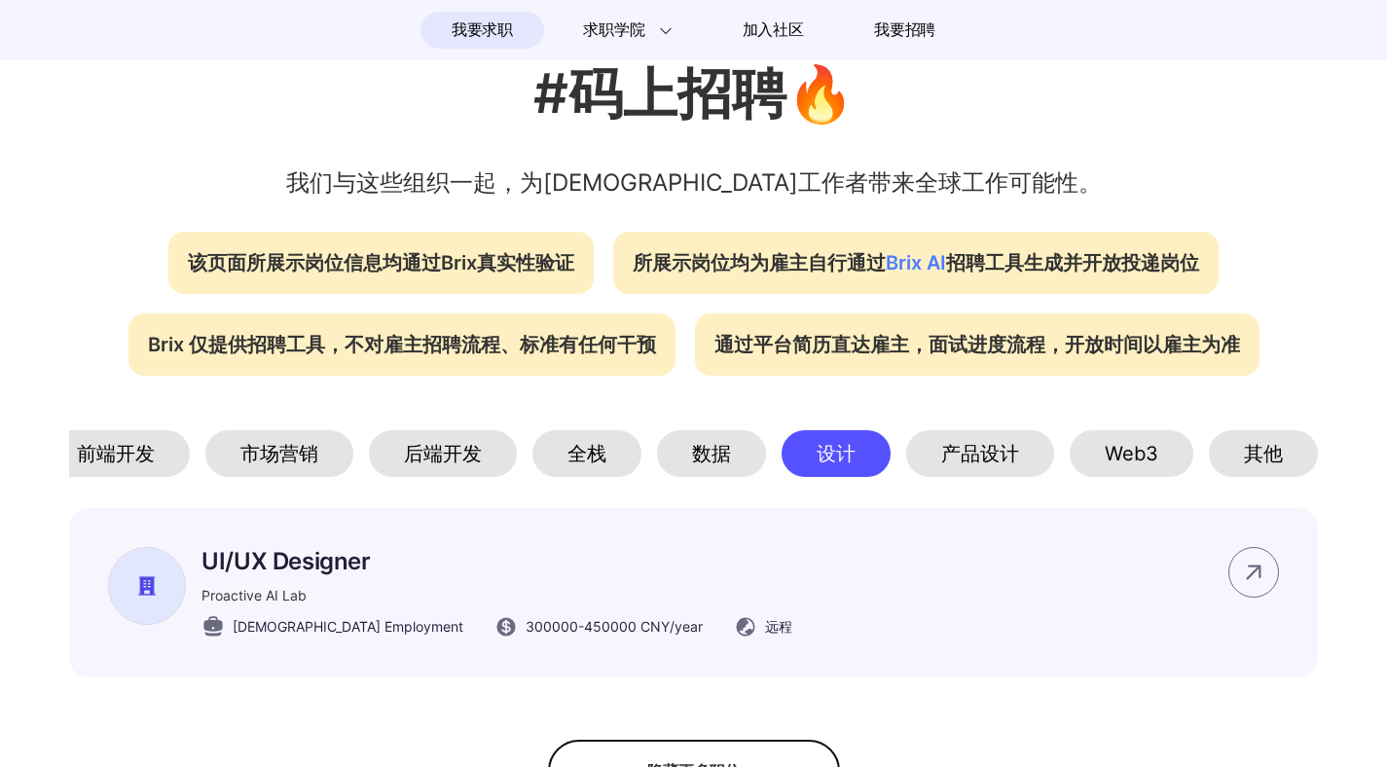
click at [728, 441] on div "数据" at bounding box center [711, 453] width 109 height 47
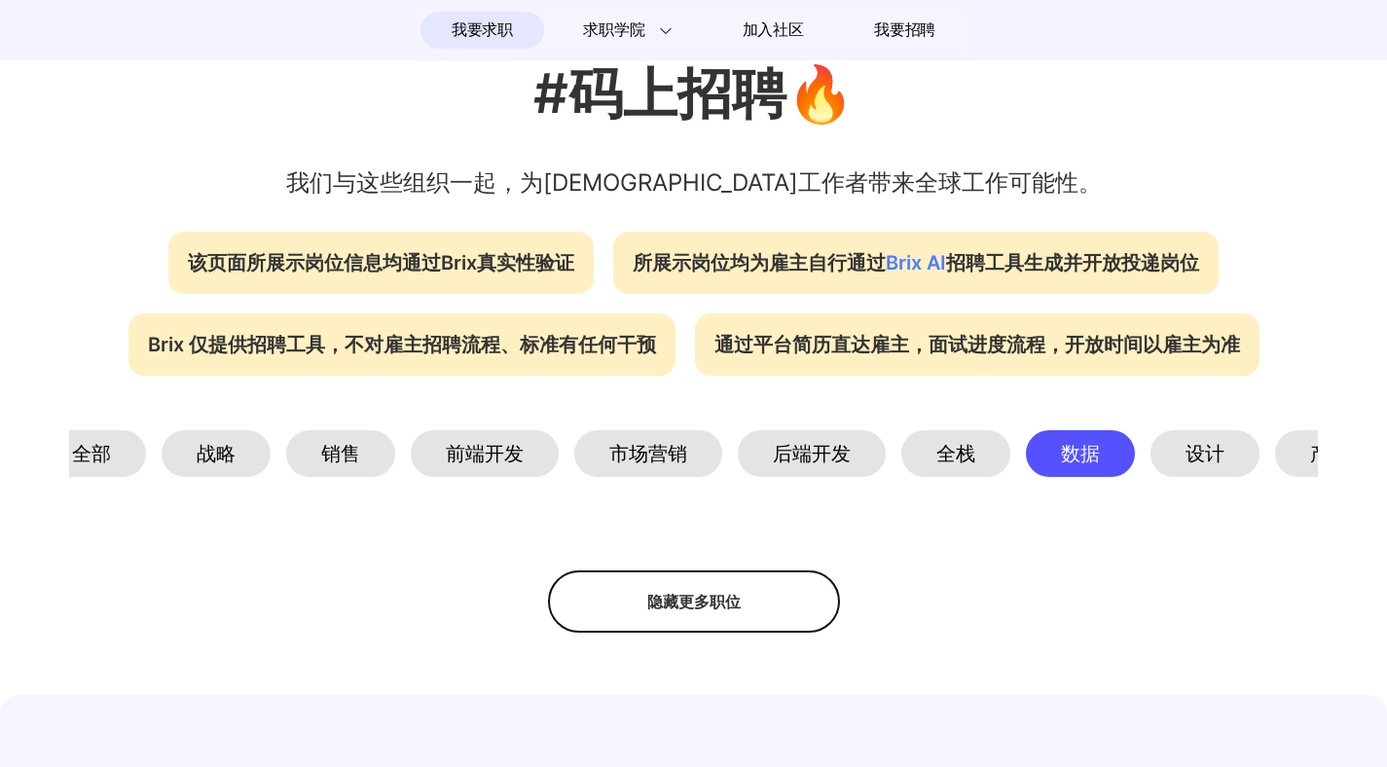
scroll to position [0, 0]
